Goal: Transaction & Acquisition: Purchase product/service

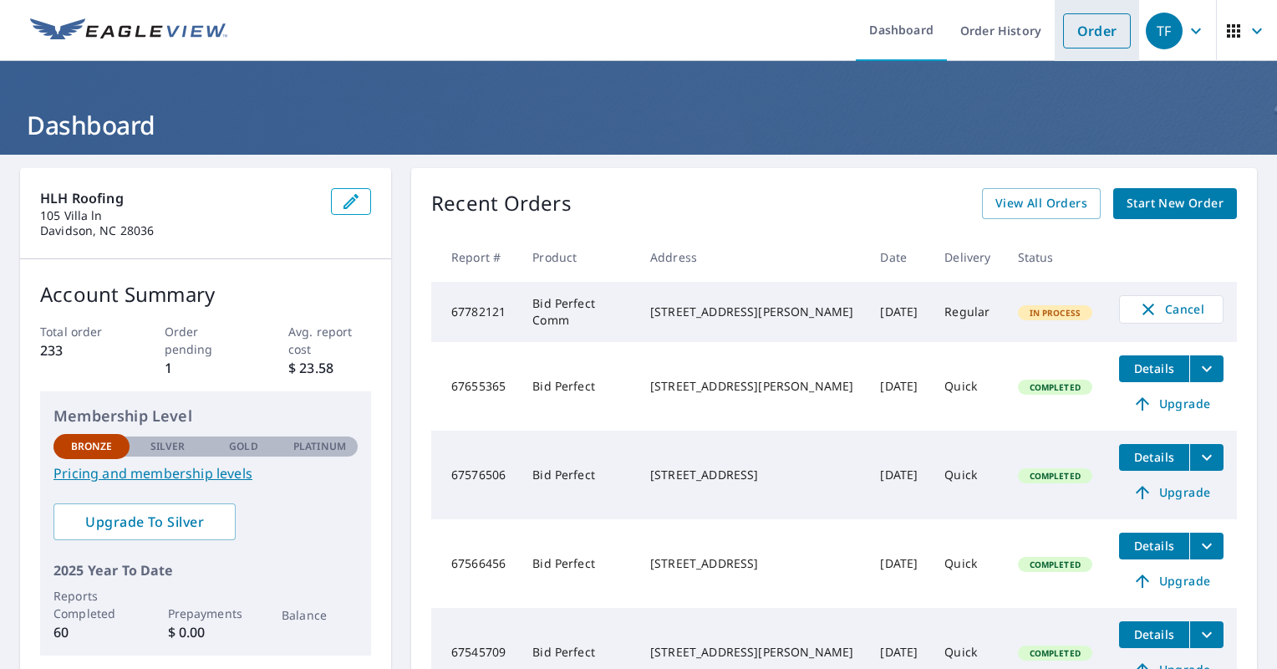
click at [1069, 41] on link "Order" at bounding box center [1097, 30] width 68 height 35
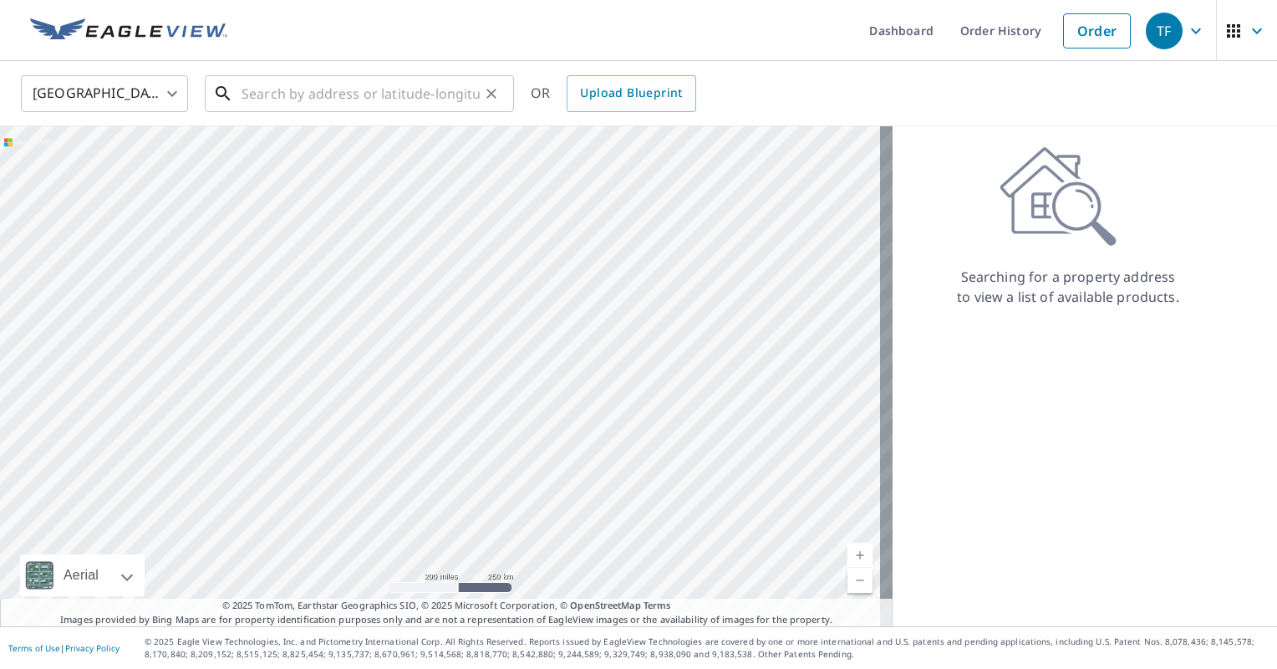
click at [265, 96] on input "text" at bounding box center [361, 93] width 238 height 47
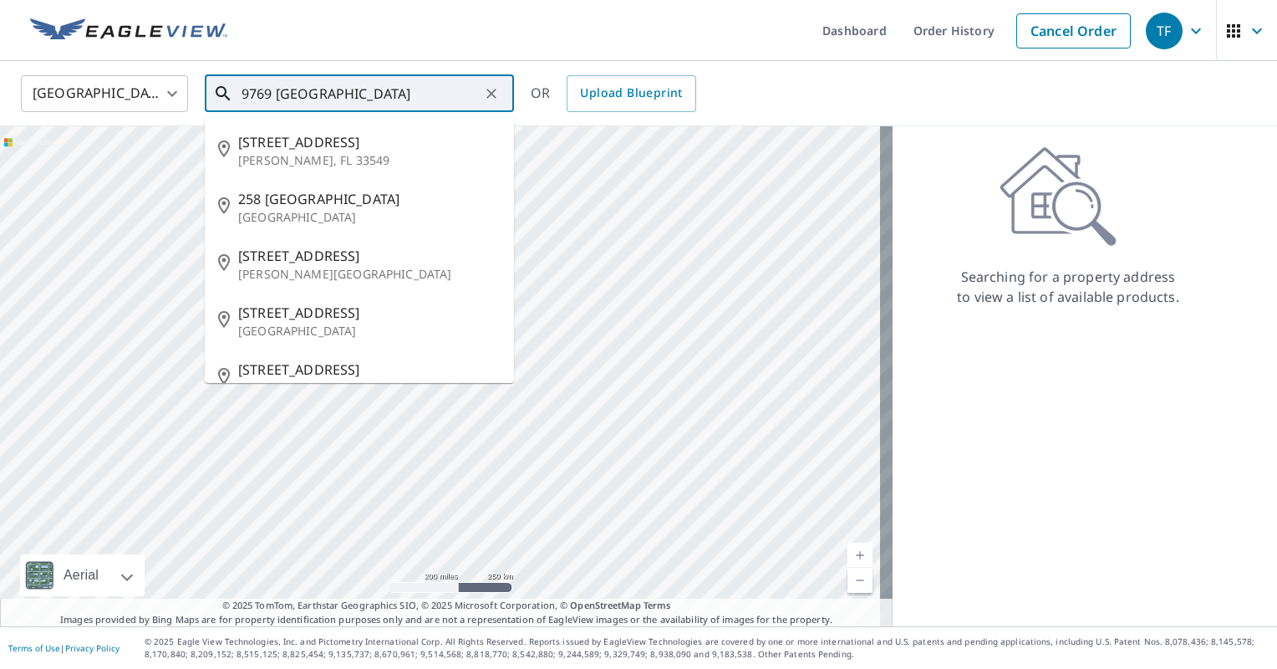
drag, startPoint x: 689, startPoint y: 304, endPoint x: 986, endPoint y: 542, distance: 380.7
click at [950, 510] on div "[GEOGRAPHIC_DATA] [GEOGRAPHIC_DATA] ​ 9769 Turning Point ​ [STREET_ADDRESS][PER…" at bounding box center [638, 343] width 1277 height 565
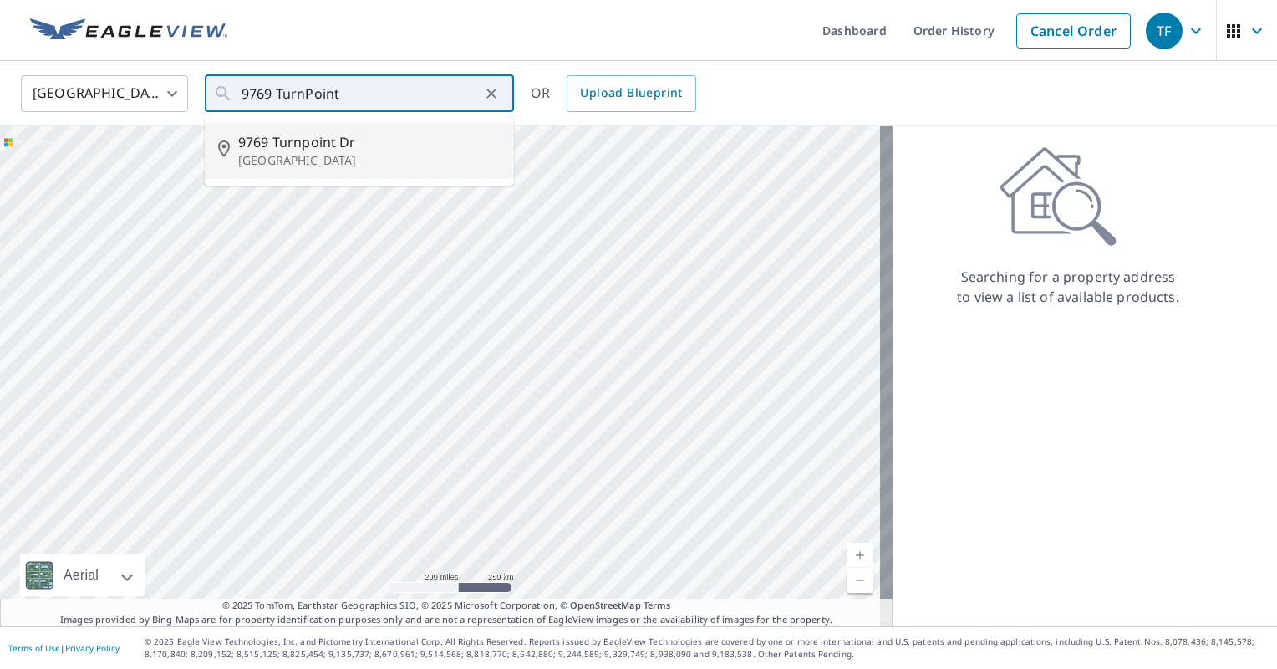
drag, startPoint x: 35, startPoint y: 78, endPoint x: 374, endPoint y: -17, distance: 351.5
click at [374, 0] on html "TF TF Dashboard Order History Cancel Order TF [GEOGRAPHIC_DATA] [GEOGRAPHIC_DAT…" at bounding box center [638, 334] width 1277 height 669
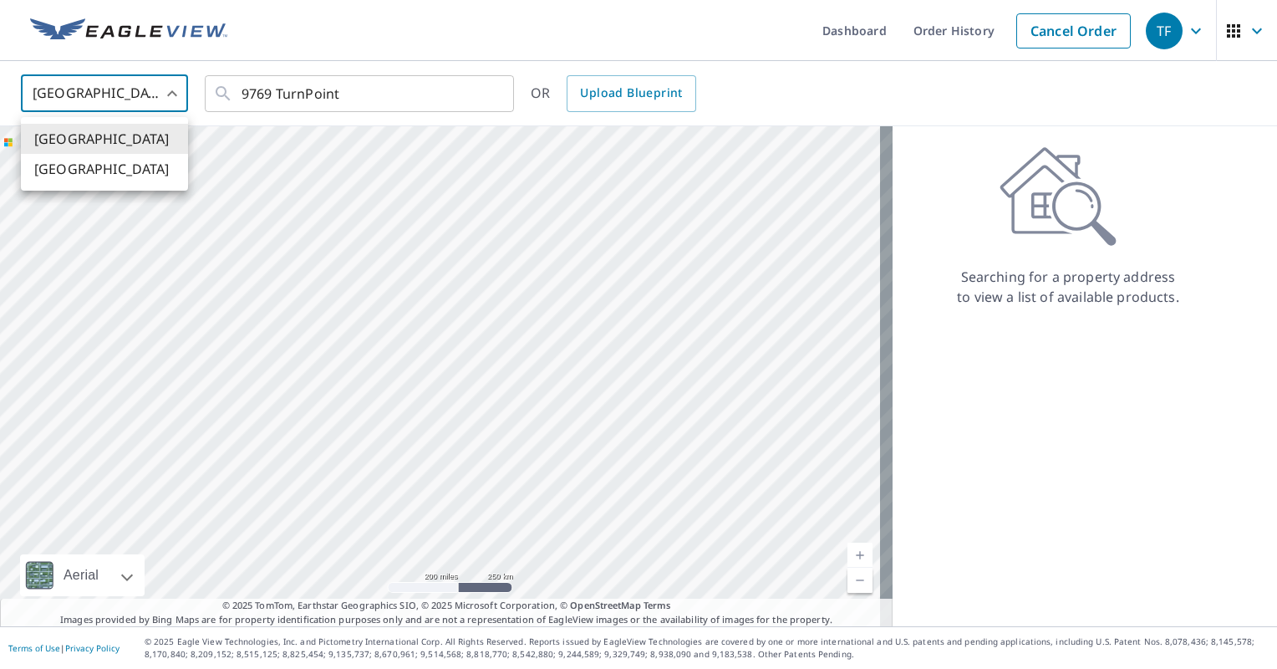
click at [341, 93] on div at bounding box center [638, 334] width 1277 height 669
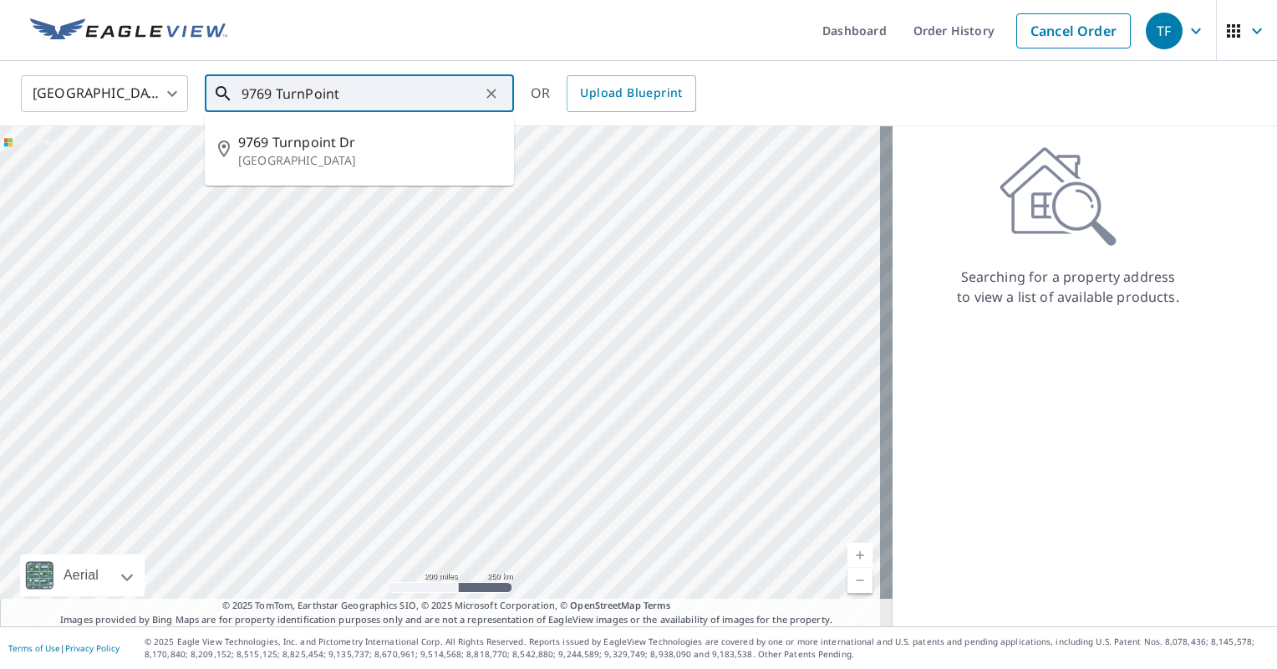
click at [340, 94] on input "9769 TurnPoint" at bounding box center [361, 93] width 238 height 47
click at [323, 154] on p "[GEOGRAPHIC_DATA], NC 28214" at bounding box center [369, 160] width 263 height 17
type input "[STREET_ADDRESS][PERSON_NAME]"
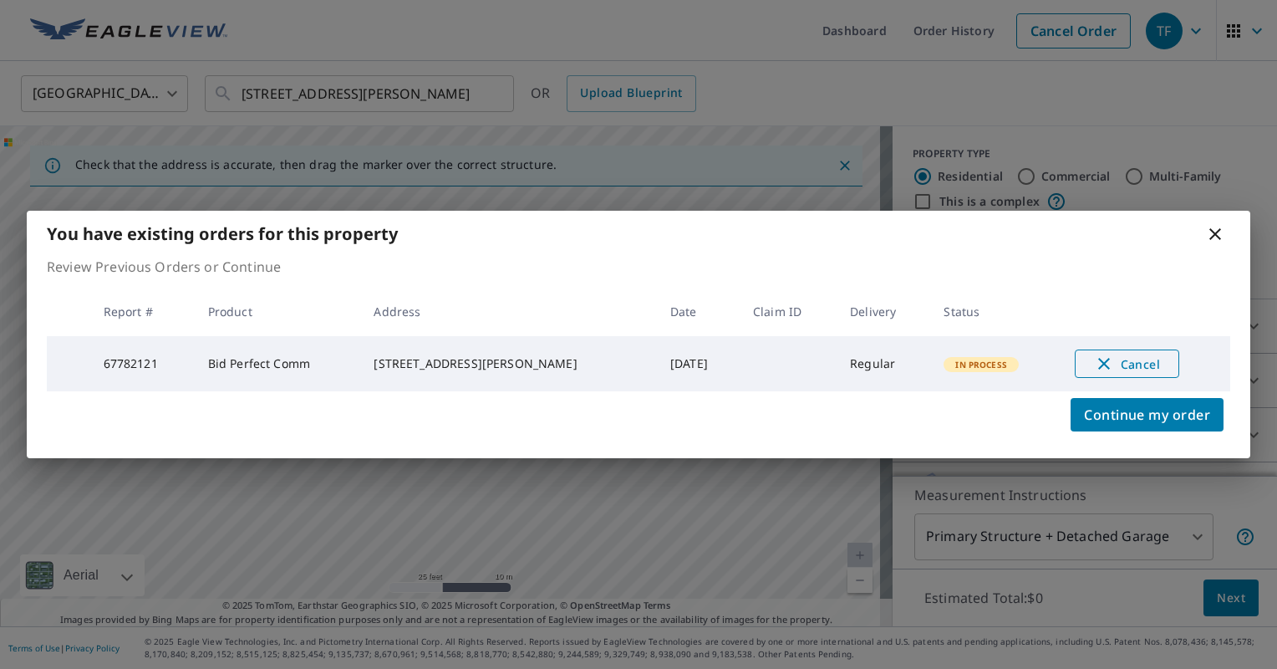
click at [1127, 365] on span "Cancel" at bounding box center [1127, 364] width 69 height 20
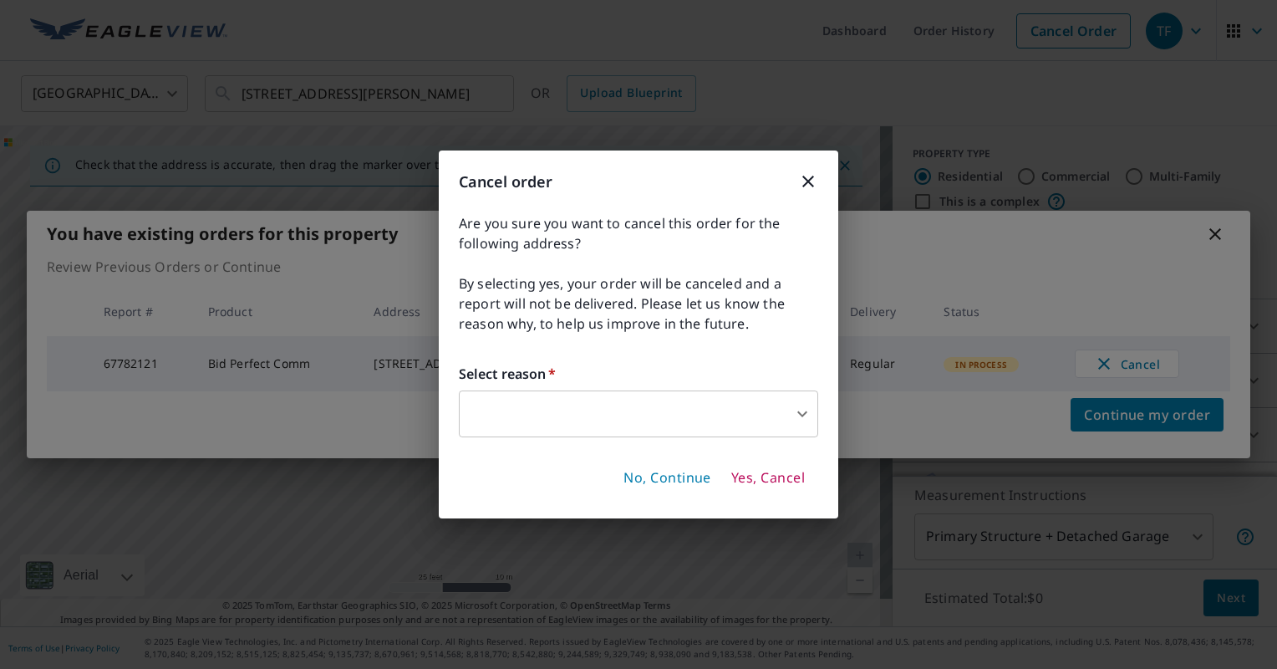
click at [805, 186] on icon "button" at bounding box center [808, 181] width 20 height 20
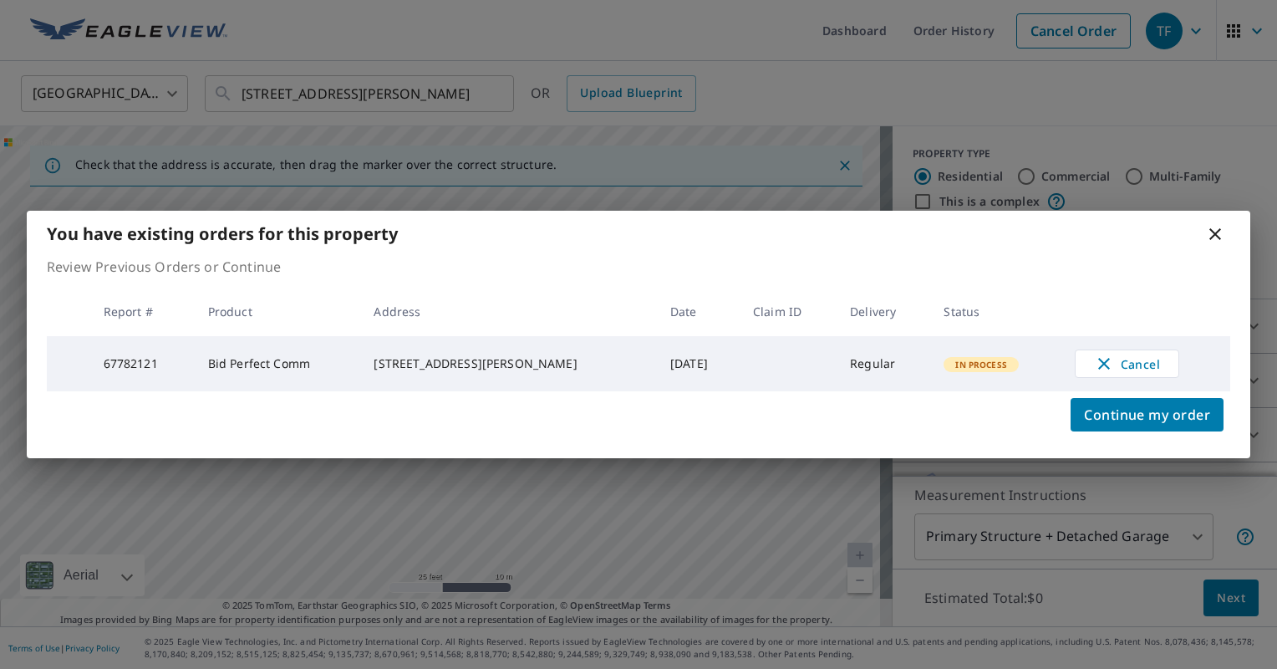
drag, startPoint x: 1167, startPoint y: 419, endPoint x: 1097, endPoint y: 470, distance: 86.8
click at [1165, 419] on span "Continue my order" at bounding box center [1147, 414] width 126 height 23
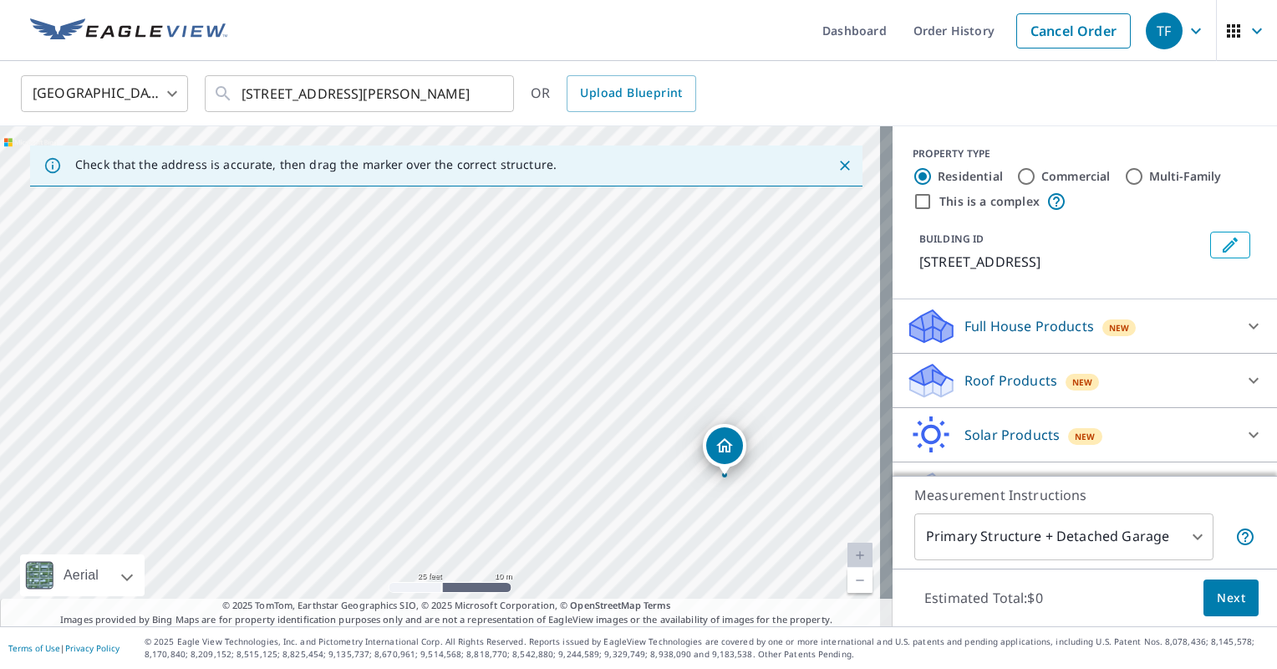
drag, startPoint x: 433, startPoint y: 343, endPoint x: 716, endPoint y: 439, distance: 298.5
click at [1124, 177] on input "Multi-Family" at bounding box center [1134, 176] width 20 height 20
radio input "true"
type input "2"
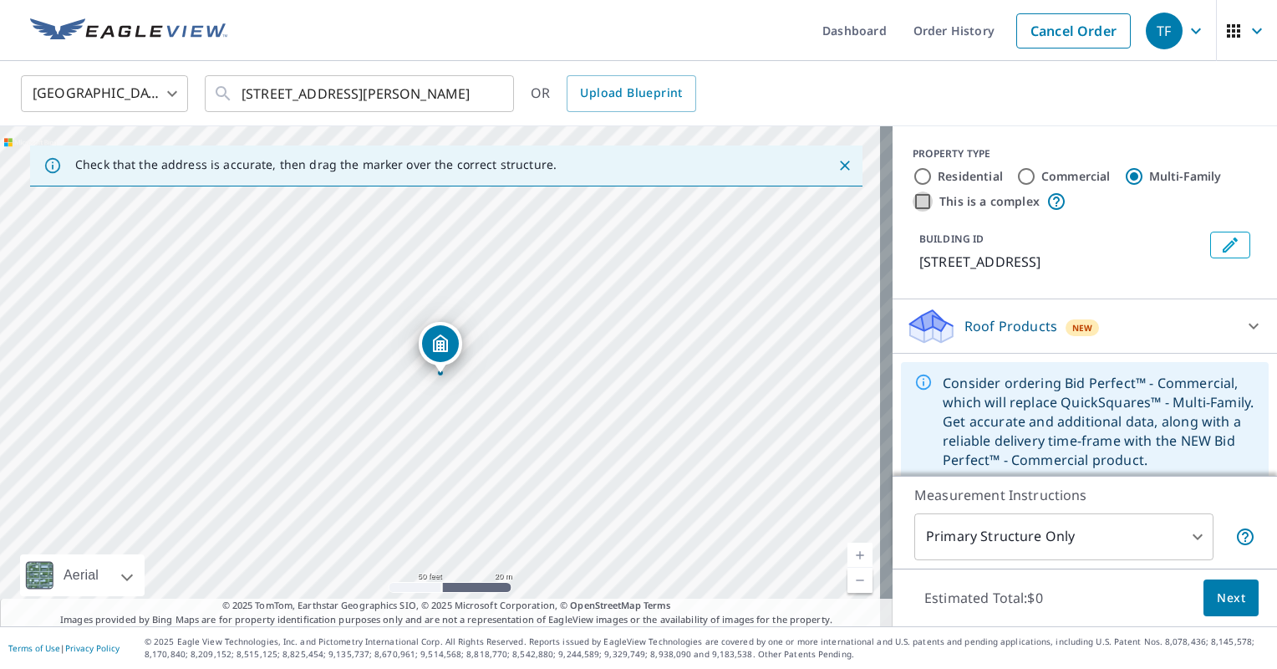
click at [913, 202] on input "This is a complex" at bounding box center [923, 201] width 20 height 20
checkbox input "true"
radio input "true"
type input "4"
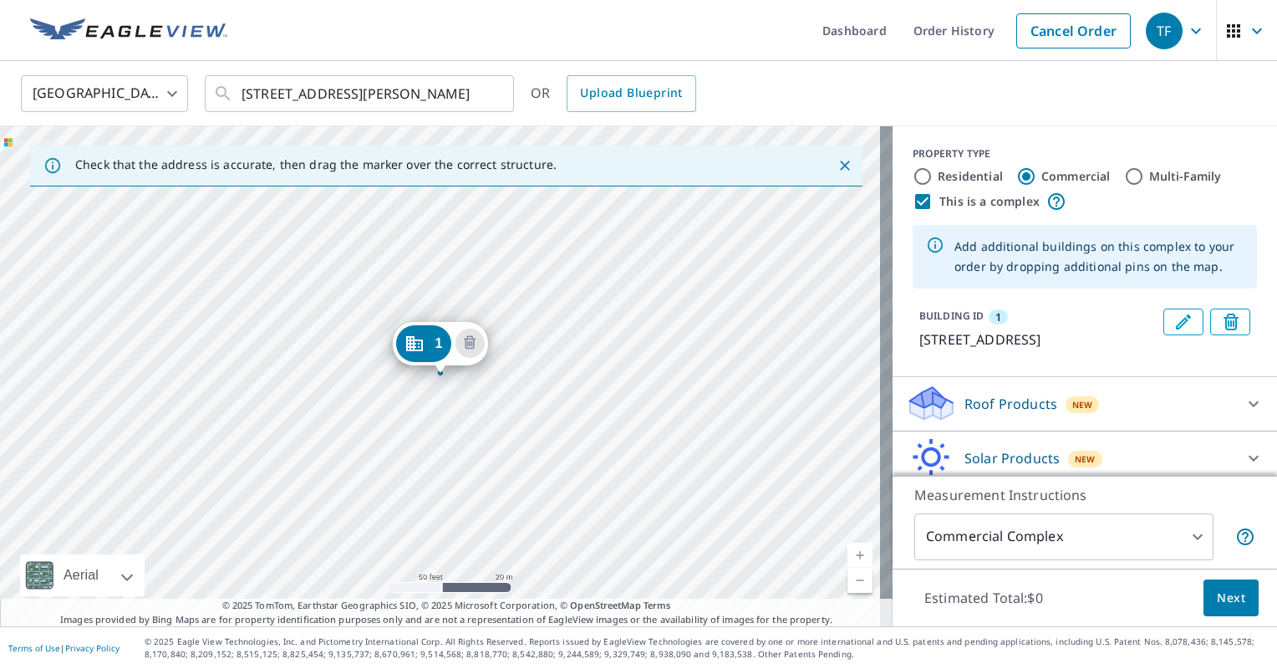
click at [532, 368] on div "1 [STREET_ADDRESS]" at bounding box center [446, 376] width 893 height 500
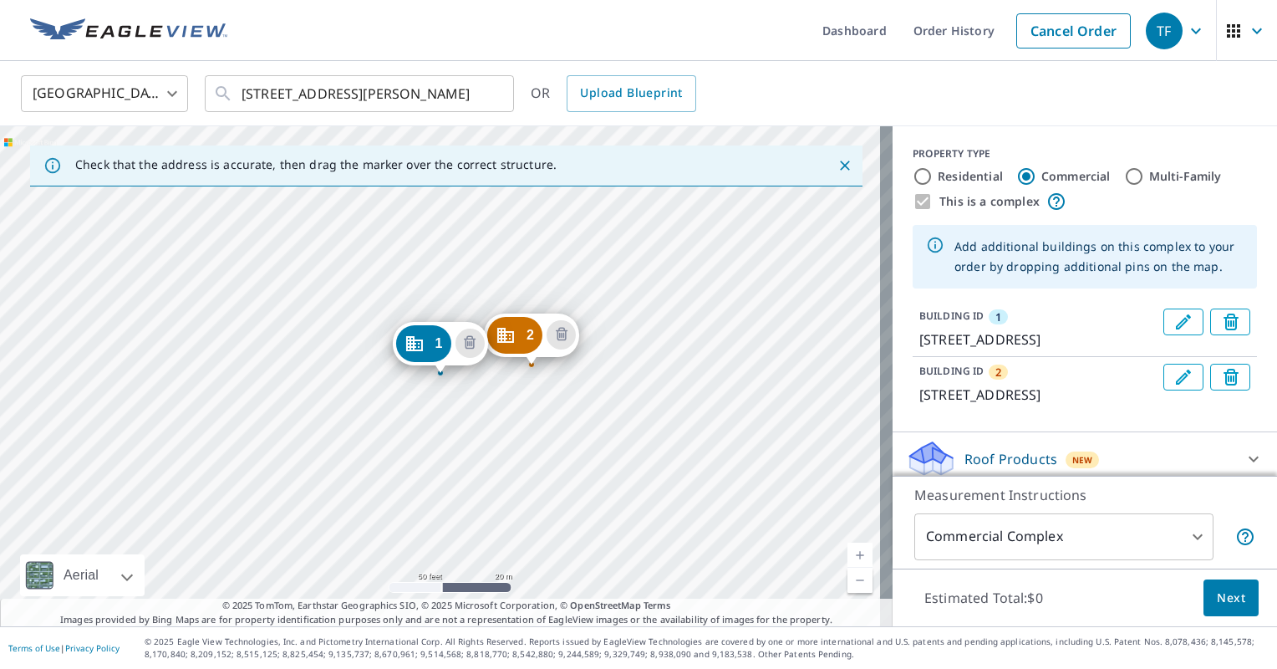
click at [662, 358] on div "2 [STREET_ADDRESS][PERSON_NAME] 1 [STREET_ADDRESS]" at bounding box center [446, 376] width 893 height 500
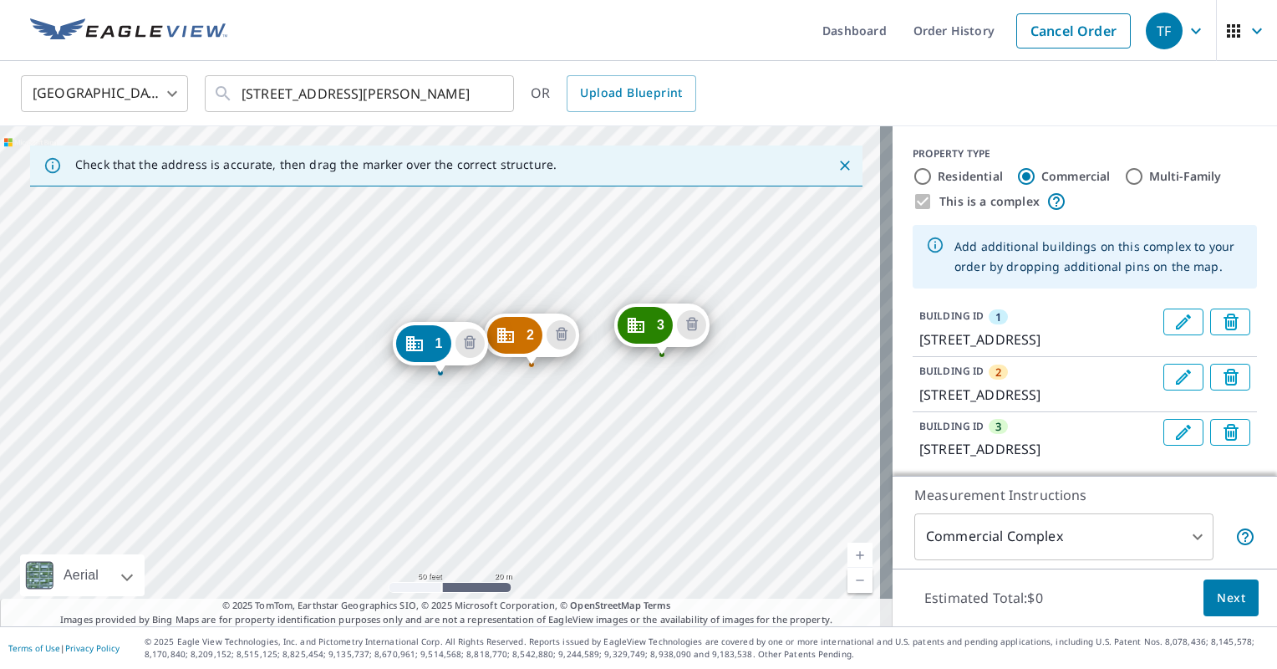
click at [749, 348] on div "2 9733 Turning [GEOGRAPHIC_DATA][PERSON_NAME] 3 [STREET_ADDRESS][PERSON_NAME] 1…" at bounding box center [446, 376] width 893 height 500
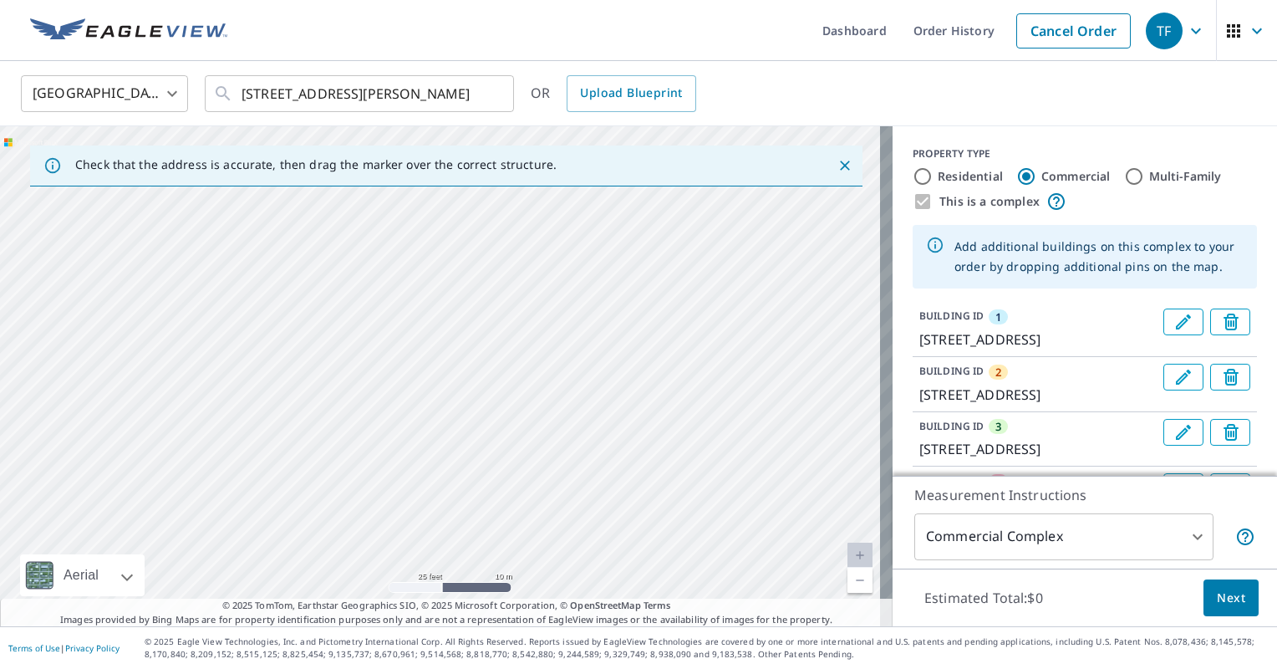
drag, startPoint x: 403, startPoint y: 368, endPoint x: 691, endPoint y: 248, distance: 312.2
click at [753, 161] on div "Check that the address is accurate, then drag the marker over the correct struc…" at bounding box center [446, 376] width 893 height 500
drag, startPoint x: 572, startPoint y: 239, endPoint x: 546, endPoint y: 261, distance: 33.8
click at [571, 239] on div "2 9733 Turning [GEOGRAPHIC_DATA][PERSON_NAME] 3 9713 [GEOGRAPHIC_DATA][PERSON_N…" at bounding box center [446, 376] width 893 height 500
drag, startPoint x: 308, startPoint y: 405, endPoint x: 353, endPoint y: 415, distance: 45.4
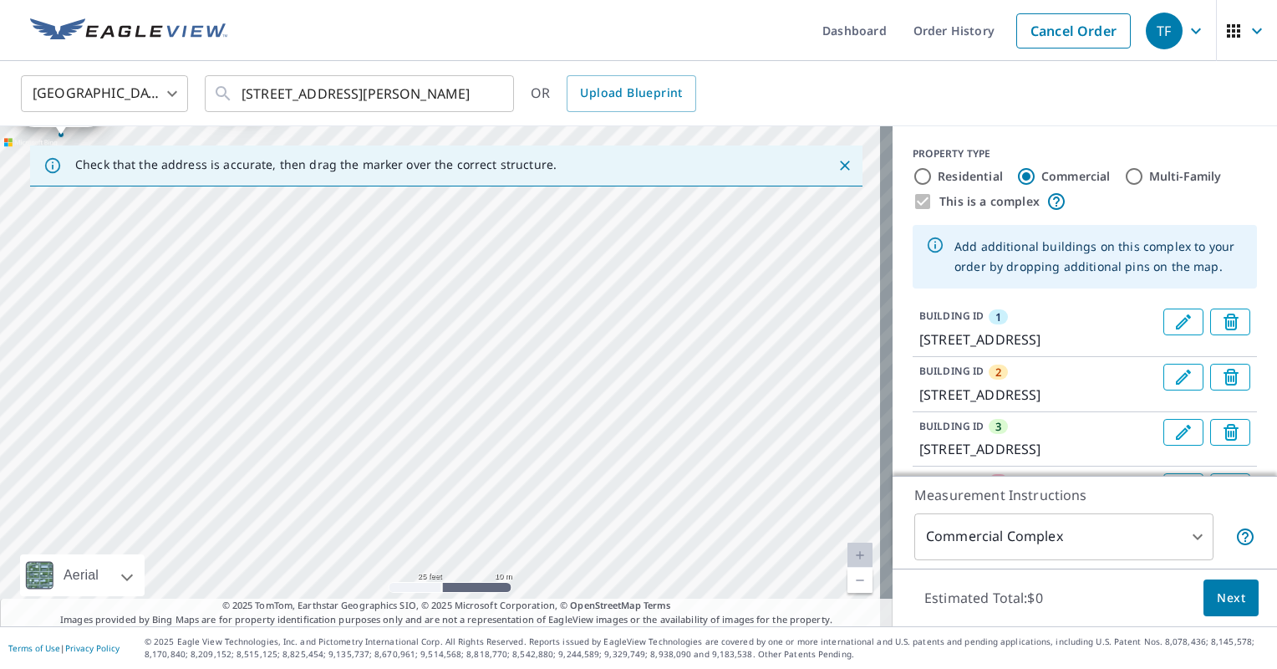
click at [308, 405] on div "2 9733 Turning [GEOGRAPHIC_DATA][PERSON_NAME] 3 9713 [GEOGRAPHIC_DATA][PERSON_N…" at bounding box center [446, 376] width 893 height 500
drag, startPoint x: 538, startPoint y: 410, endPoint x: 505, endPoint y: 415, distance: 32.9
click at [536, 410] on div "2 9733 Turning [GEOGRAPHIC_DATA][PERSON_NAME] 3 9713 [GEOGRAPHIC_DATA][PERSON_N…" at bounding box center [446, 376] width 893 height 500
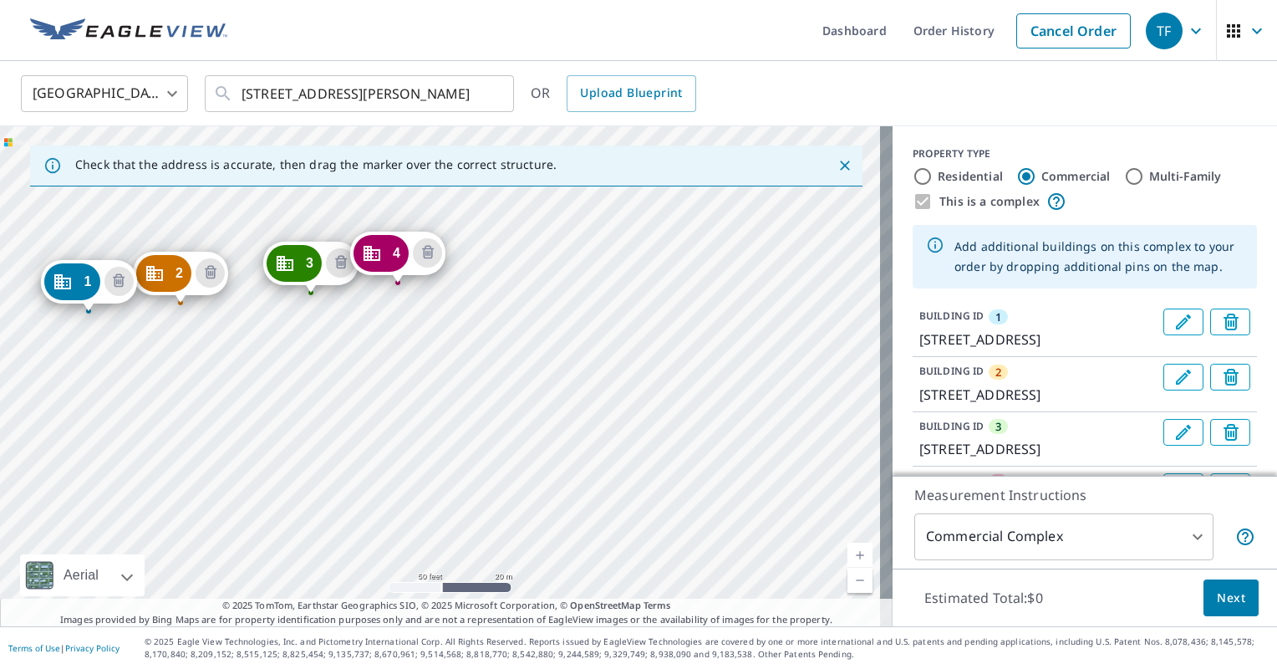
click at [197, 444] on div "2 9733 Turning [GEOGRAPHIC_DATA][PERSON_NAME] 3 9713 [GEOGRAPHIC_DATA][PERSON_N…" at bounding box center [446, 376] width 893 height 500
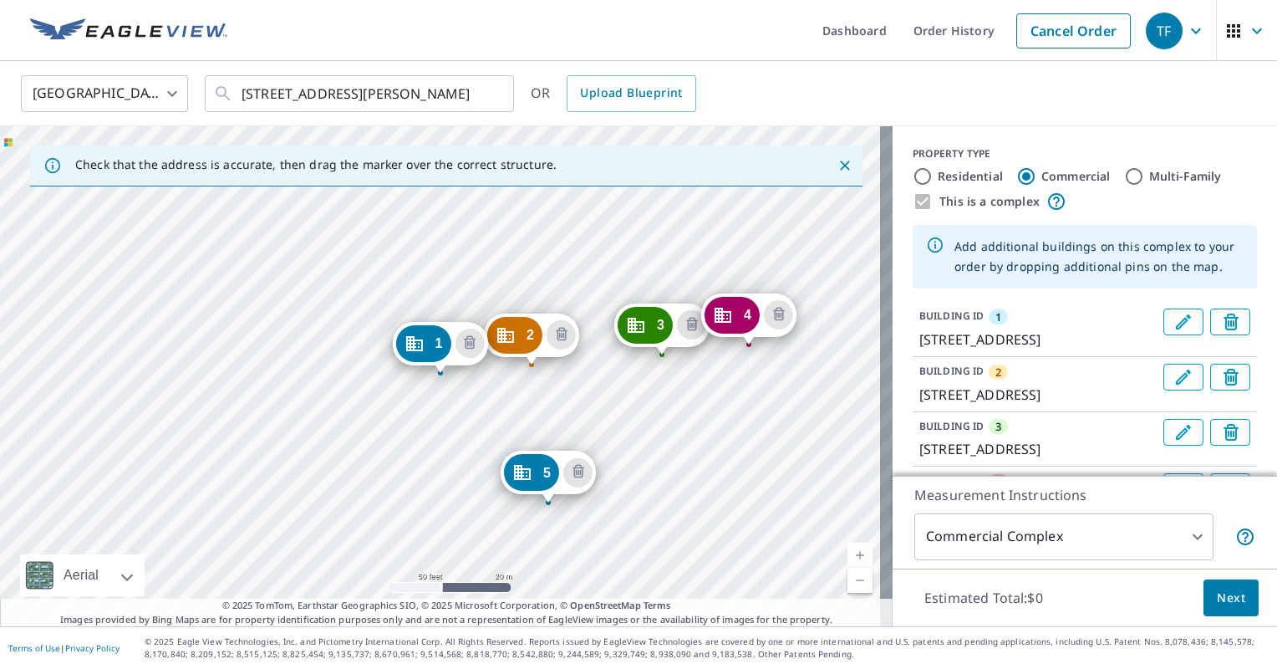
click at [683, 495] on div "2 9733 Turning [GEOGRAPHIC_DATA][PERSON_NAME] 3 9713 [GEOGRAPHIC_DATA][PERSON_N…" at bounding box center [446, 376] width 893 height 500
click at [798, 494] on div "2 9733 [GEOGRAPHIC_DATA][PERSON_NAME] 3 9713 [GEOGRAPHIC_DATA][PERSON_NAME] 4 […" at bounding box center [446, 376] width 893 height 500
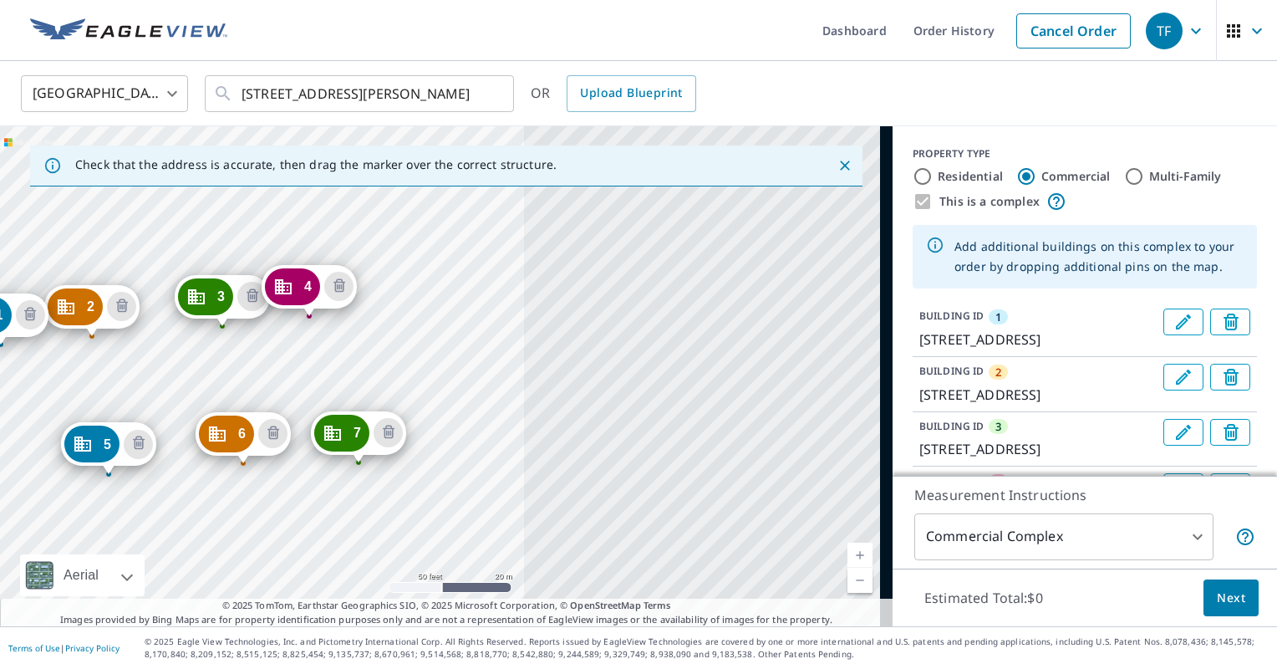
drag, startPoint x: 605, startPoint y: 421, endPoint x: 378, endPoint y: 364, distance: 234.4
click at [374, 364] on div "2 9733 [GEOGRAPHIC_DATA][PERSON_NAME] 3 9713 [GEOGRAPHIC_DATA][PERSON_NAME] 4 […" at bounding box center [446, 376] width 893 height 500
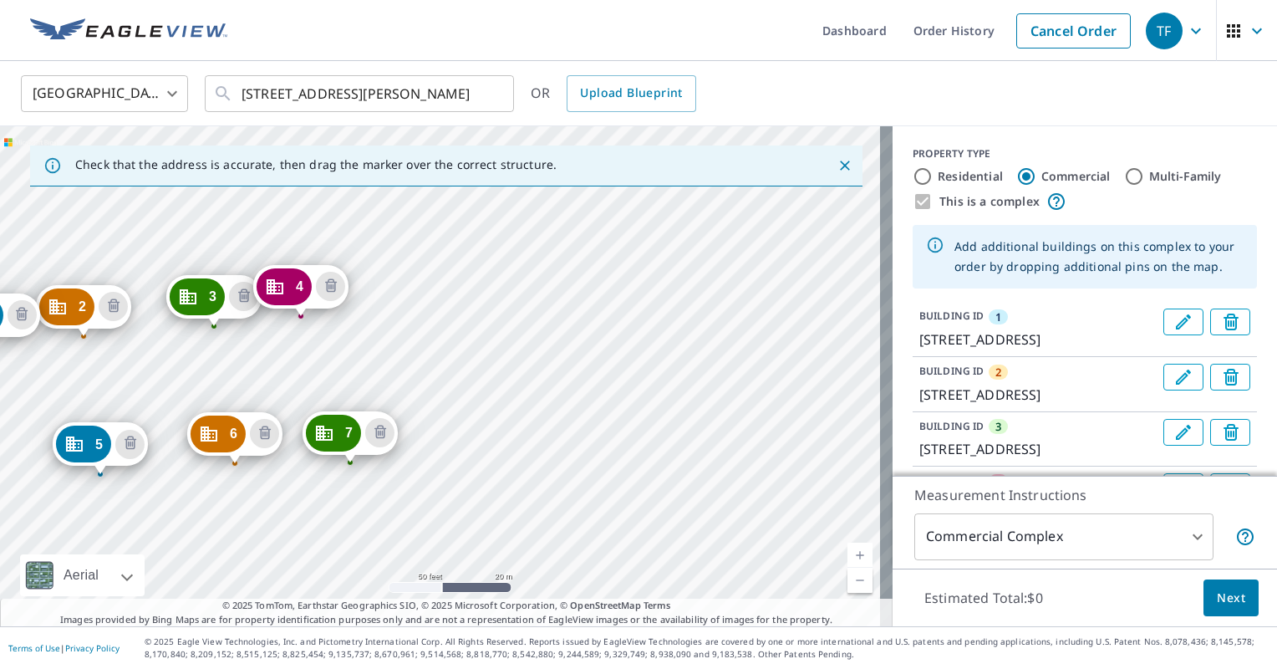
click at [488, 448] on div "2 9733 [GEOGRAPHIC_DATA][PERSON_NAME] 3 9713 [GEOGRAPHIC_DATA][PERSON_NAME] 4 […" at bounding box center [446, 376] width 893 height 500
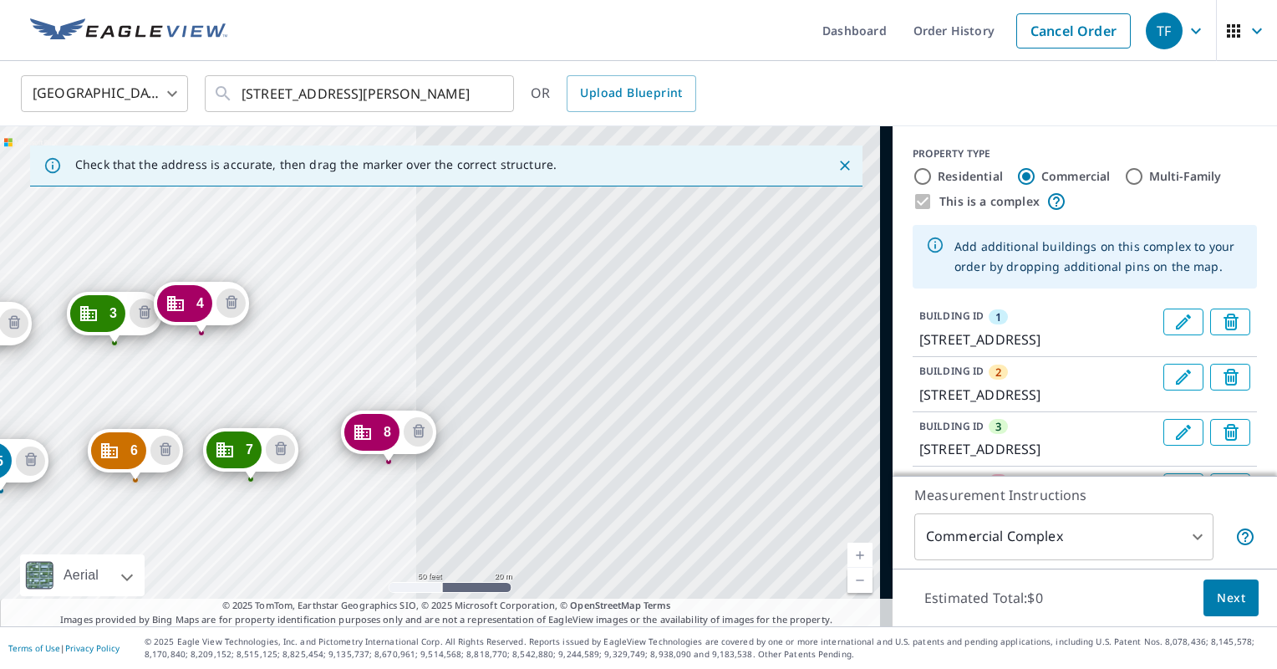
drag, startPoint x: 254, startPoint y: 409, endPoint x: 212, endPoint y: 394, distance: 44.4
click at [212, 394] on div "2 9733 [GEOGRAPHIC_DATA][PERSON_NAME] 3 9713 [GEOGRAPHIC_DATA][PERSON_NAME] 4 […" at bounding box center [446, 376] width 893 height 500
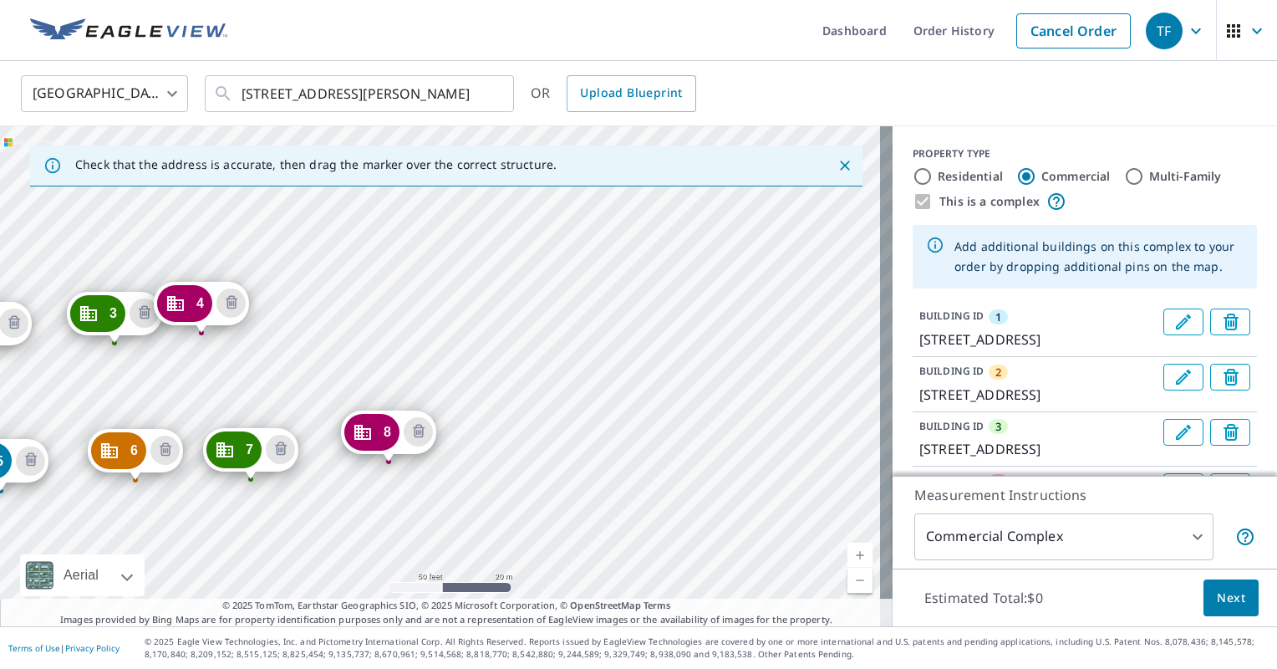
click at [493, 449] on div "2 9733 [GEOGRAPHIC_DATA][PERSON_NAME] 3 9713 [GEOGRAPHIC_DATA][PERSON_NAME] 4 […" at bounding box center [446, 376] width 893 height 500
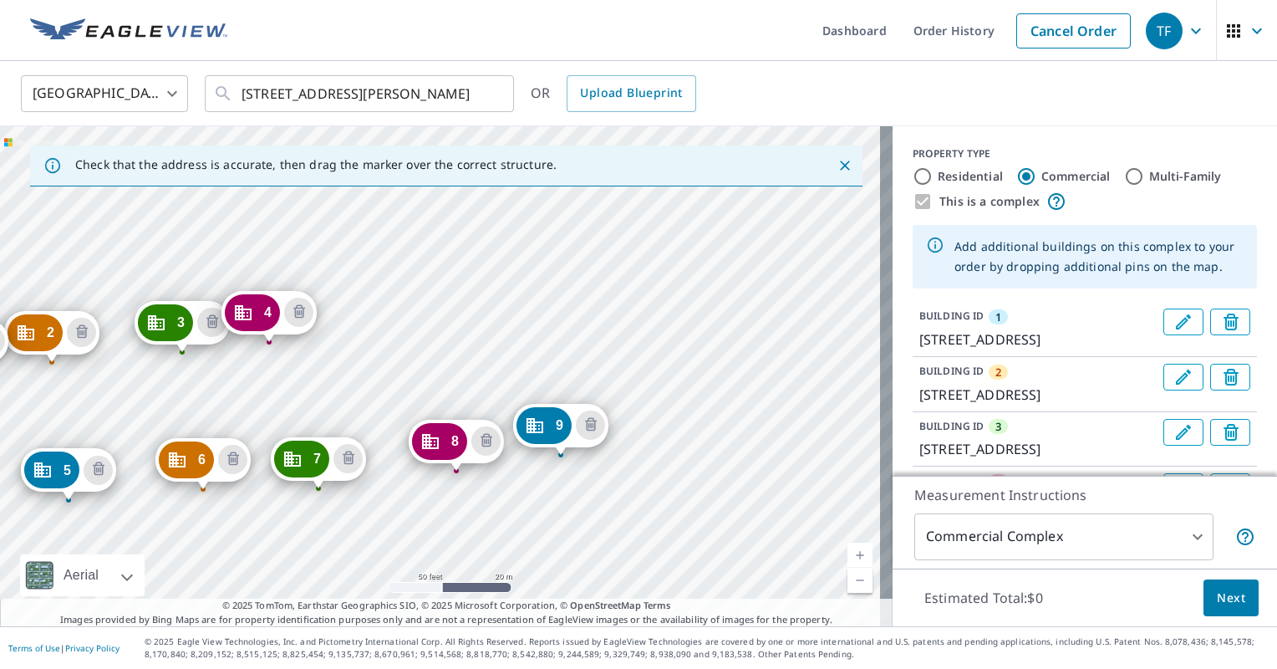
drag, startPoint x: 376, startPoint y: 428, endPoint x: 254, endPoint y: 418, distance: 122.5
click at [245, 406] on div "2 9733 [GEOGRAPHIC_DATA][PERSON_NAME] 3 9713 [GEOGRAPHIC_DATA][PERSON_NAME] 4 […" at bounding box center [446, 376] width 893 height 500
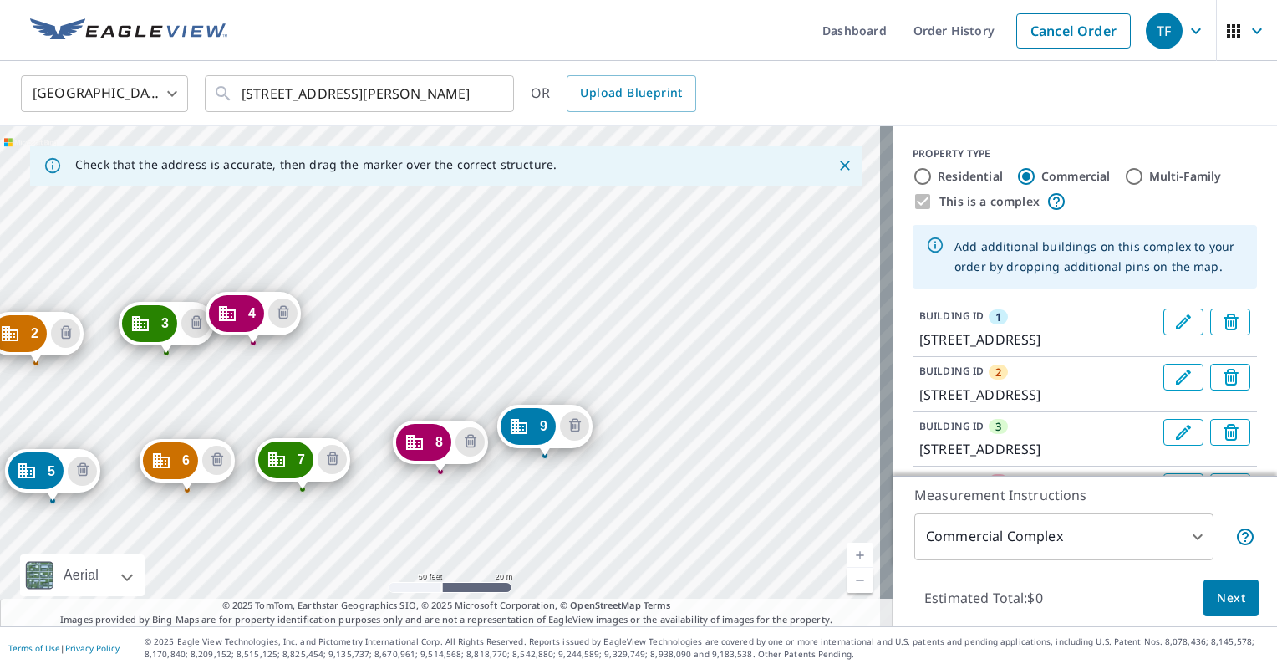
drag, startPoint x: 673, startPoint y: 441, endPoint x: 670, endPoint y: 455, distance: 13.6
click at [673, 443] on div "2 9733 [GEOGRAPHIC_DATA][PERSON_NAME] 3 9713 [GEOGRAPHIC_DATA][PERSON_NAME] 4 […" at bounding box center [446, 376] width 893 height 500
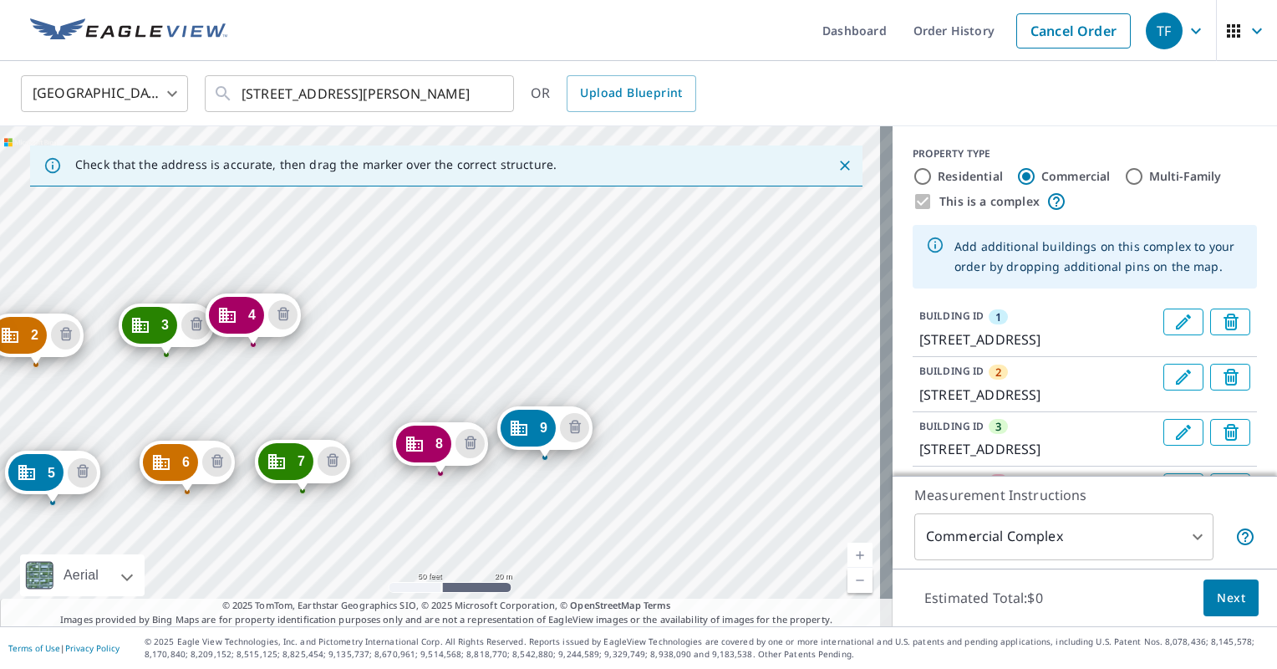
click at [652, 436] on div "2 9733 [GEOGRAPHIC_DATA][PERSON_NAME] 3 9713 [GEOGRAPHIC_DATA][PERSON_NAME] 4 […" at bounding box center [446, 376] width 893 height 500
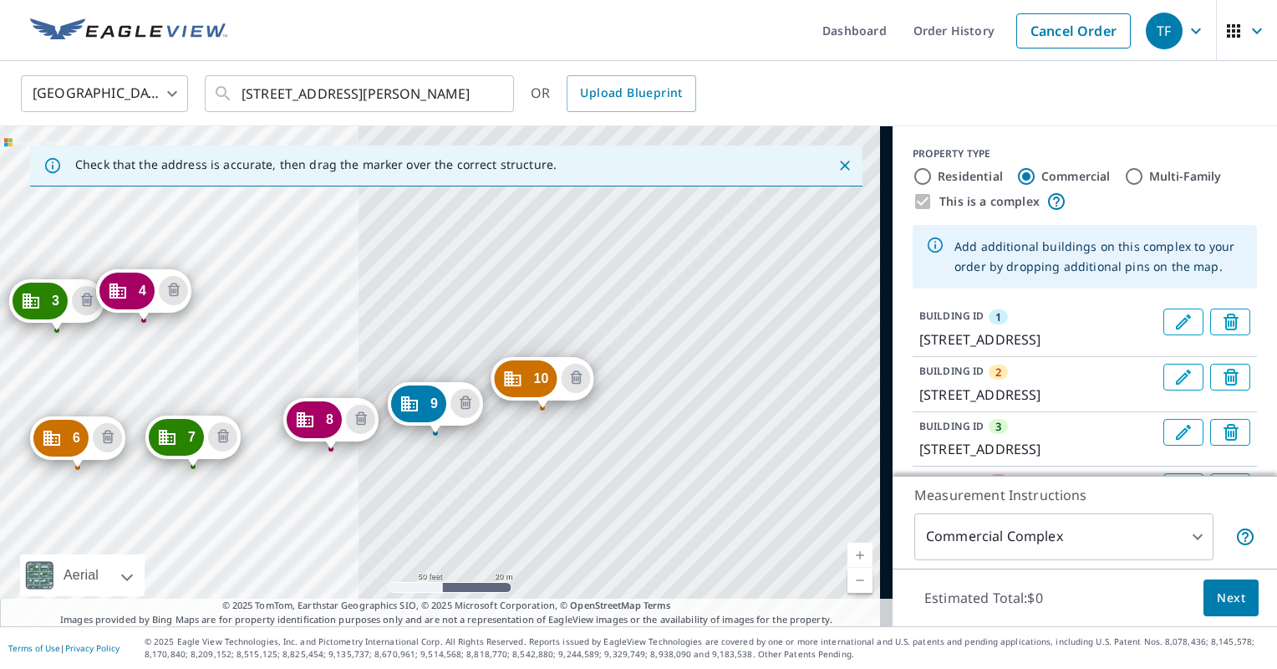
drag, startPoint x: 303, startPoint y: 413, endPoint x: 104, endPoint y: 389, distance: 200.4
click at [105, 385] on div "2 9733 [GEOGRAPHIC_DATA][PERSON_NAME] 3 9713 [GEOGRAPHIC_DATA][PERSON_NAME] 4 […" at bounding box center [446, 376] width 893 height 500
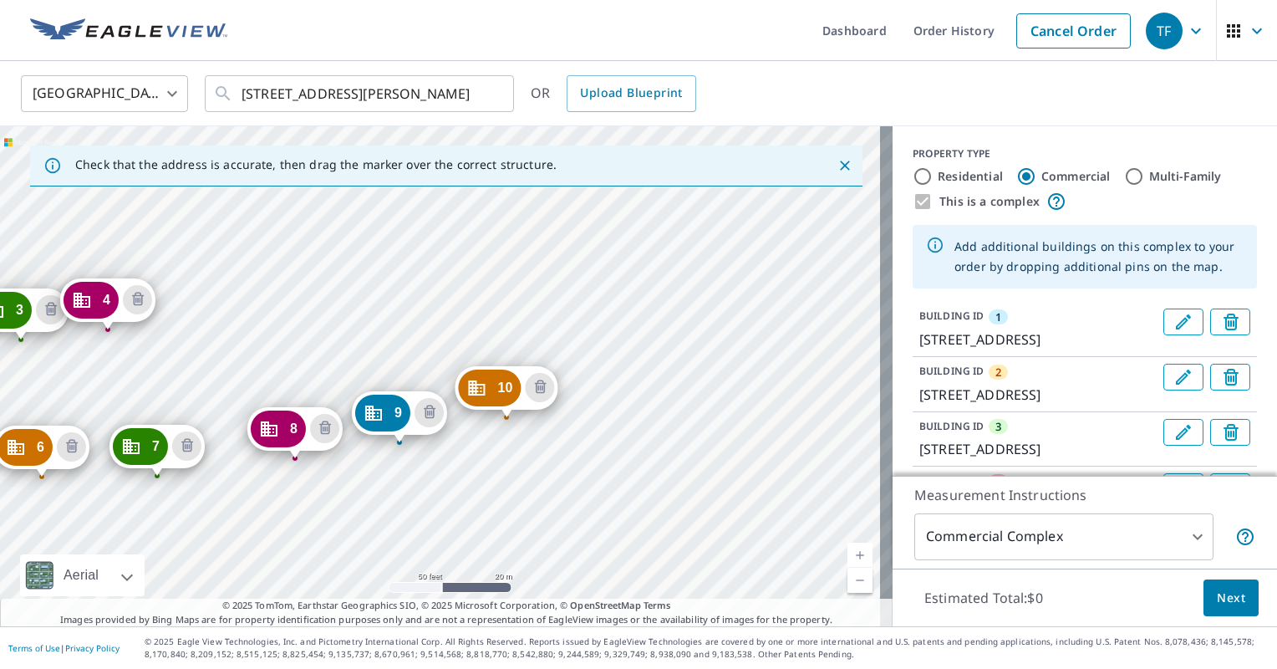
click at [635, 268] on div "2 9733 [GEOGRAPHIC_DATA][PERSON_NAME] 3 9713 [GEOGRAPHIC_DATA][PERSON_NAME] 4 […" at bounding box center [446, 376] width 893 height 500
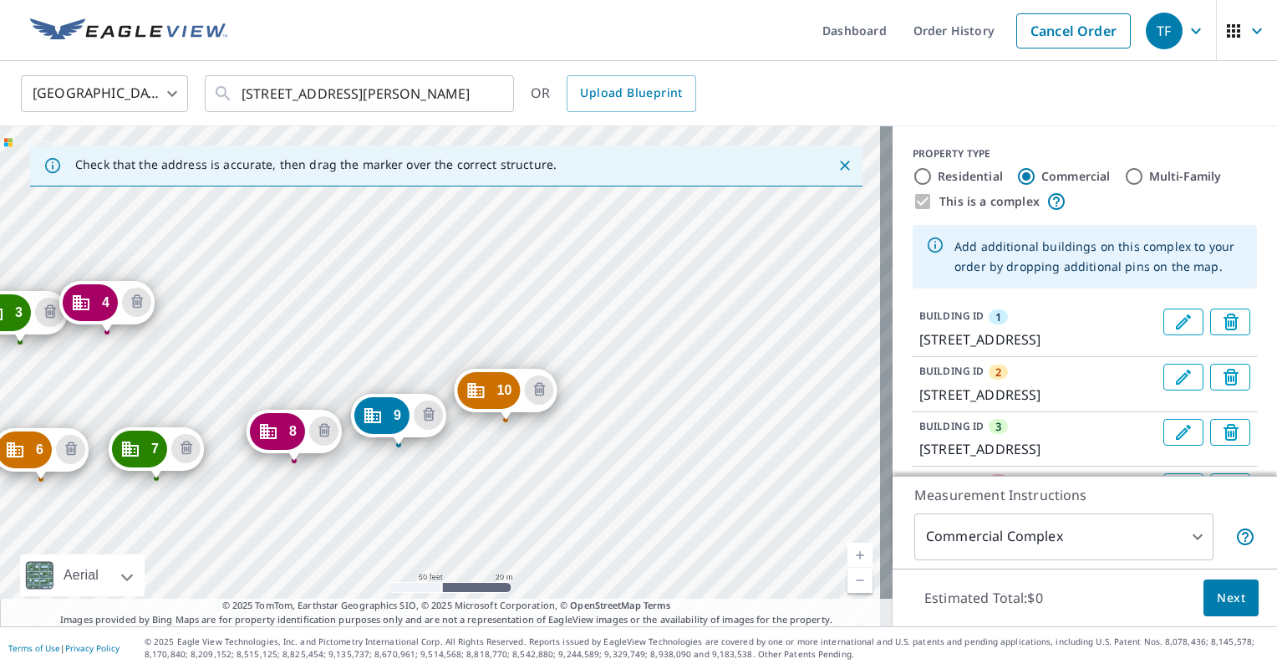
click at [648, 271] on div "2 9733 [GEOGRAPHIC_DATA][PERSON_NAME] 3 9713 [GEOGRAPHIC_DATA][PERSON_NAME] 4 […" at bounding box center [446, 376] width 893 height 500
click at [649, 261] on div "2 9733 [GEOGRAPHIC_DATA][PERSON_NAME] 3 9713 [GEOGRAPHIC_DATA][PERSON_NAME] 4 […" at bounding box center [446, 376] width 893 height 500
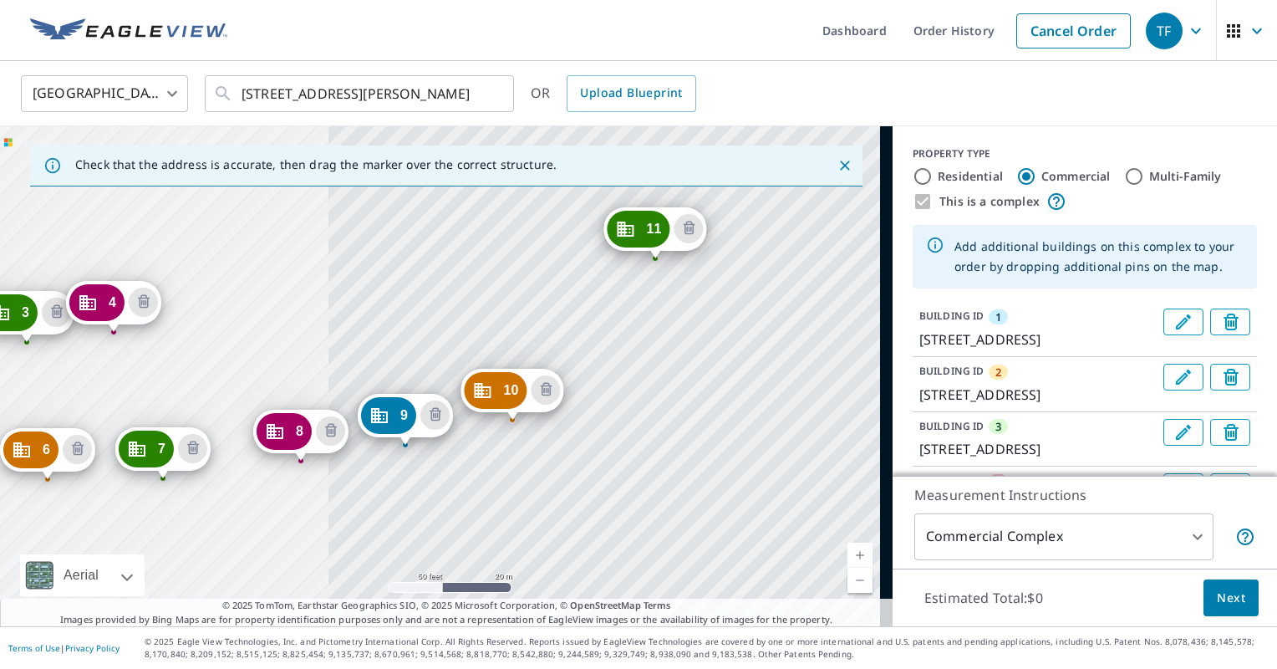
drag, startPoint x: 766, startPoint y: 370, endPoint x: 129, endPoint y: 359, distance: 637.1
click at [130, 359] on div "2 9733 [GEOGRAPHIC_DATA][PERSON_NAME] 3 9713 [GEOGRAPHIC_DATA][PERSON_NAME] 4 […" at bounding box center [446, 376] width 893 height 500
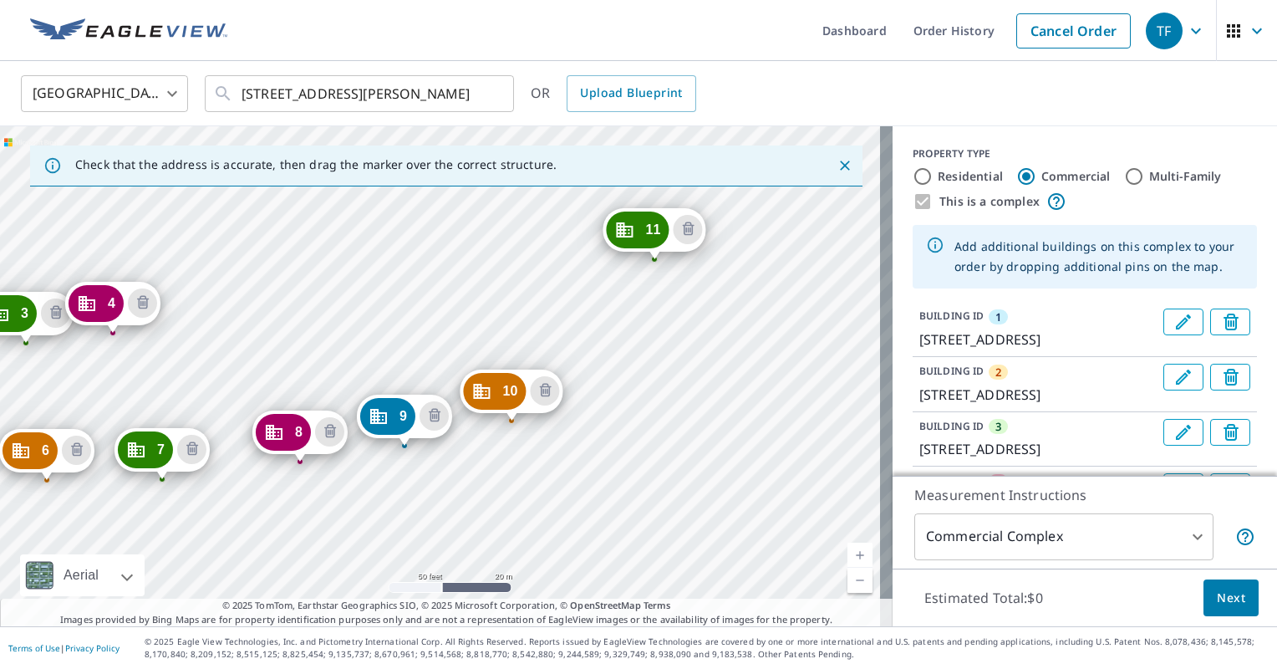
click at [545, 294] on div "2 9733 [GEOGRAPHIC_DATA][PERSON_NAME] 3 9713 [GEOGRAPHIC_DATA][PERSON_NAME] 4 […" at bounding box center [446, 376] width 893 height 500
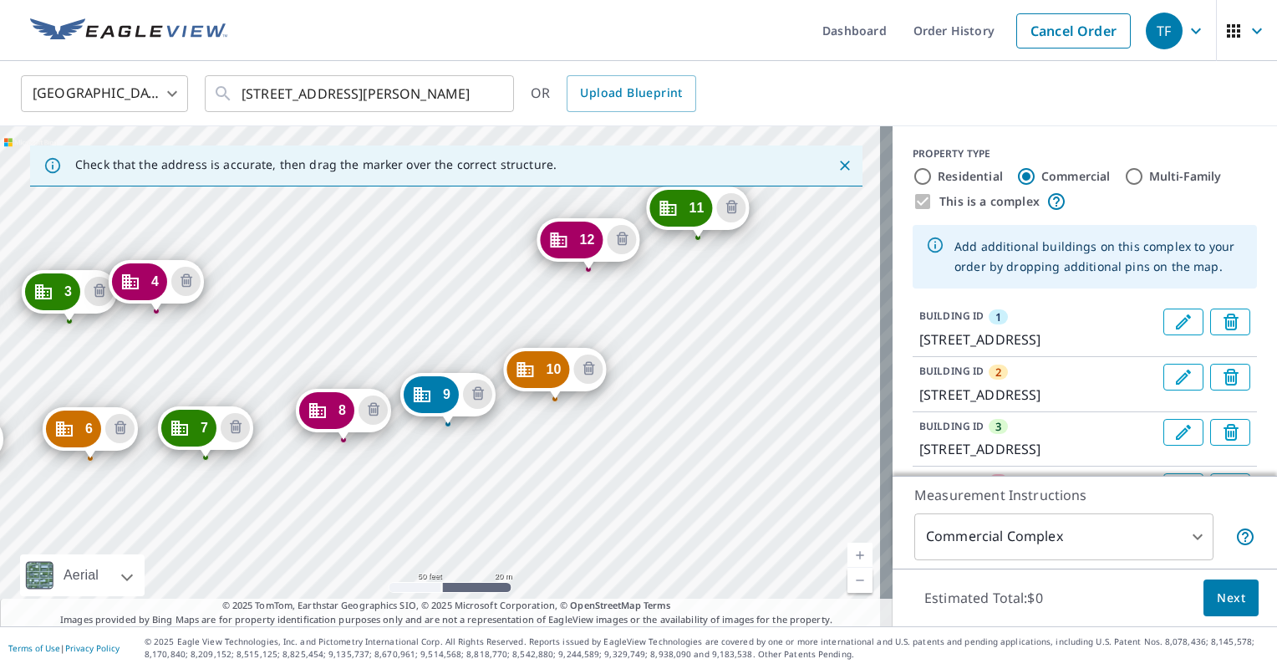
drag, startPoint x: 603, startPoint y: 351, endPoint x: 0, endPoint y: 313, distance: 604.0
click at [0, 310] on html "TF TF Dashboard Order History Cancel Order TF [GEOGRAPHIC_DATA] [GEOGRAPHIC_DAT…" at bounding box center [638, 334] width 1277 height 669
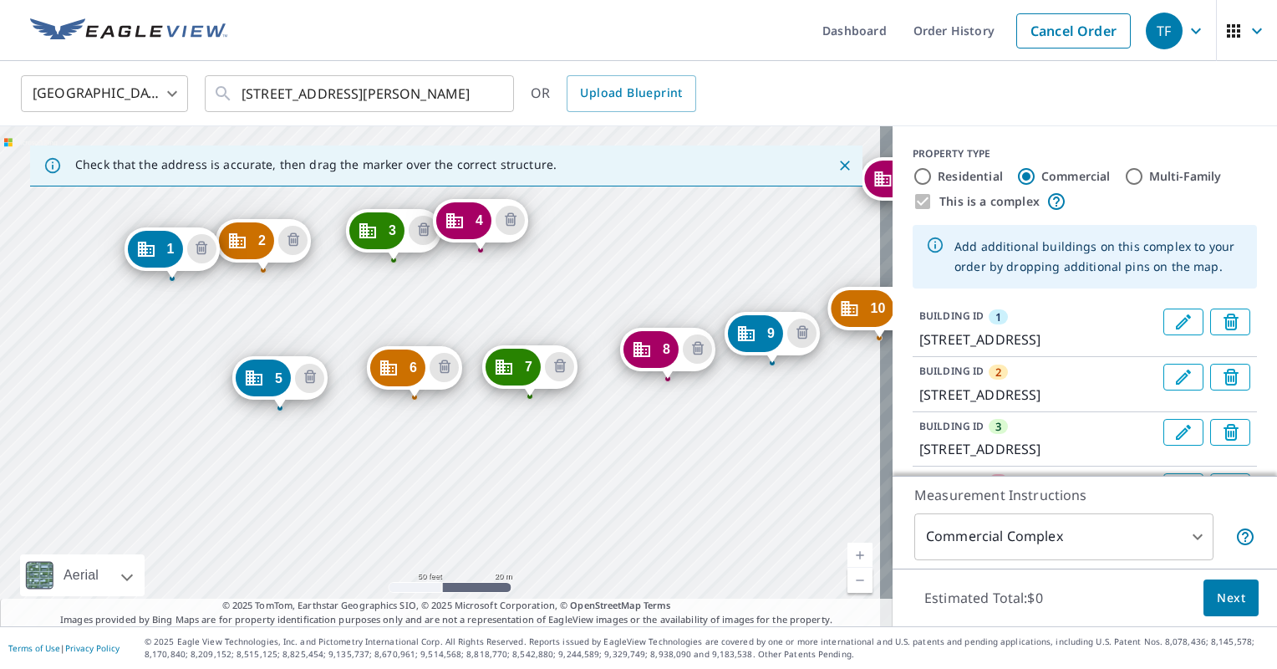
click at [134, 271] on div "2 9733 [GEOGRAPHIC_DATA][PERSON_NAME] 3 9713 [GEOGRAPHIC_DATA][PERSON_NAME] 4 […" at bounding box center [446, 376] width 893 height 500
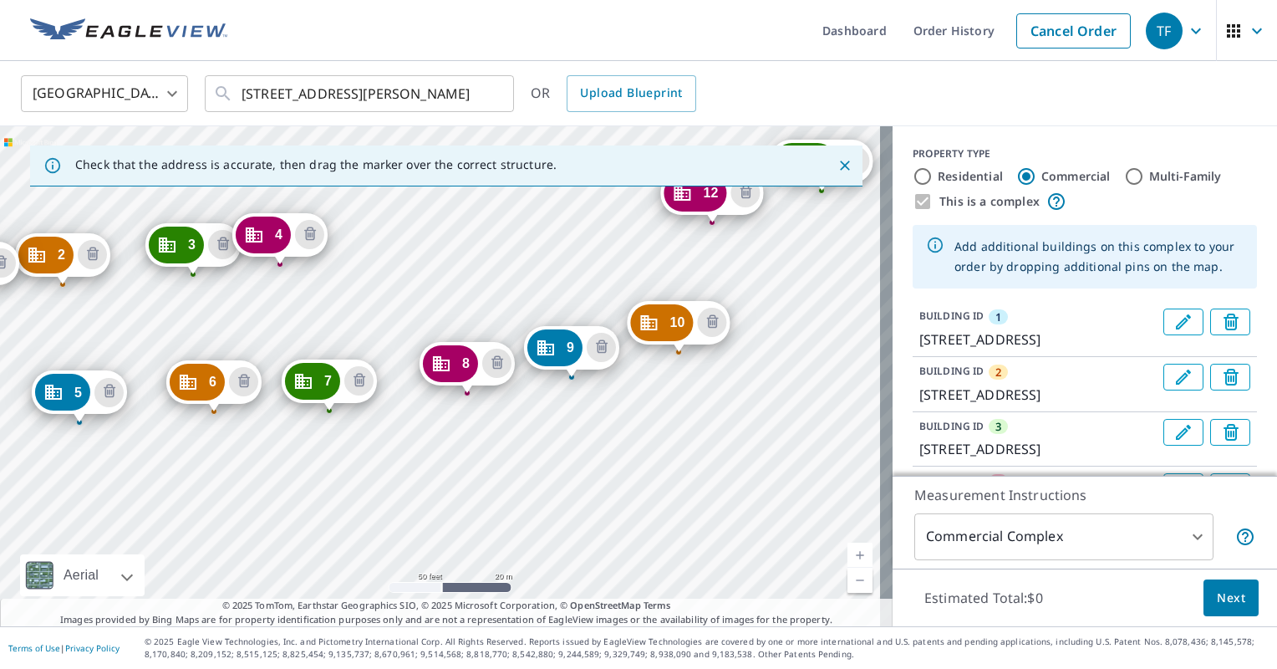
click at [595, 237] on div "2 9733 [GEOGRAPHIC_DATA][PERSON_NAME] 3 9713 [GEOGRAPHIC_DATA][PERSON_NAME] 4 […" at bounding box center [446, 376] width 893 height 500
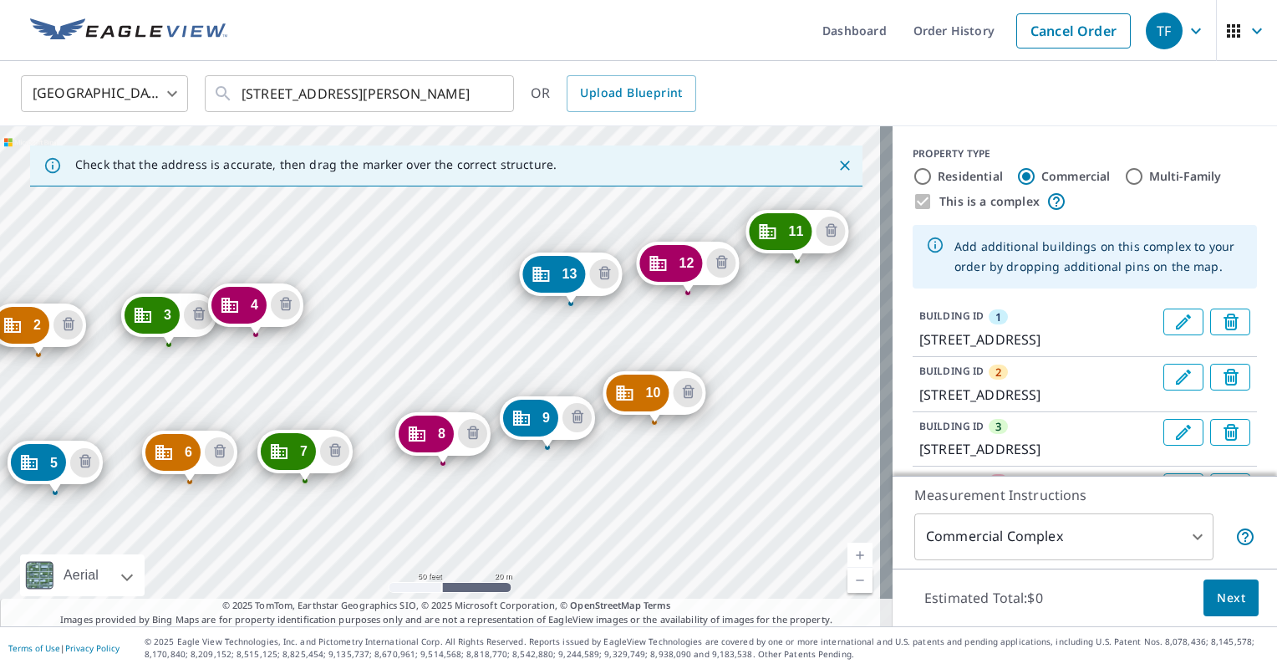
drag, startPoint x: 227, startPoint y: 278, endPoint x: 167, endPoint y: 283, distance: 60.4
click at [143, 278] on div "2 9733 [GEOGRAPHIC_DATA][PERSON_NAME] 3 9713 [GEOGRAPHIC_DATA][PERSON_NAME] 4 […" at bounding box center [446, 376] width 893 height 500
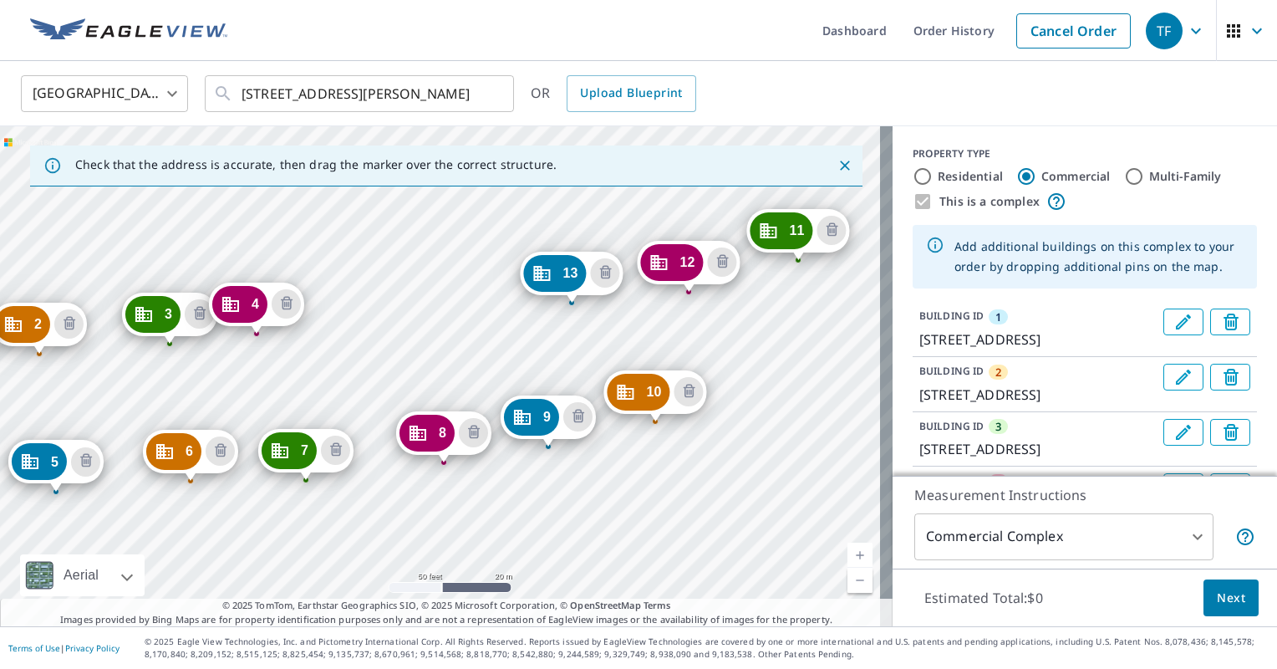
click at [485, 308] on div "2 9733 [GEOGRAPHIC_DATA][PERSON_NAME] 3 9713 [GEOGRAPHIC_DATA][PERSON_NAME] 4 […" at bounding box center [446, 376] width 893 height 500
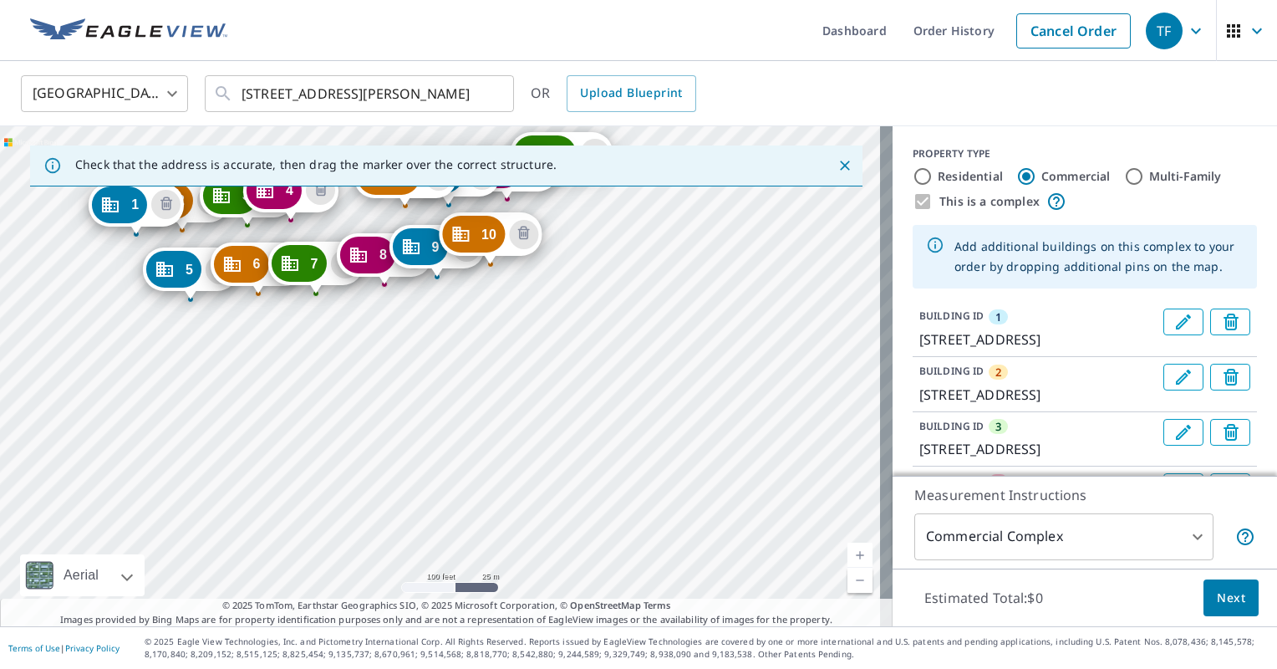
drag, startPoint x: 544, startPoint y: 450, endPoint x: 350, endPoint y: 360, distance: 213.6
click at [350, 360] on div "2 9733 [GEOGRAPHIC_DATA][PERSON_NAME] 3 9713 [GEOGRAPHIC_DATA][PERSON_NAME] 4 […" at bounding box center [446, 376] width 893 height 500
click at [1204, 605] on button "Next" at bounding box center [1231, 598] width 55 height 38
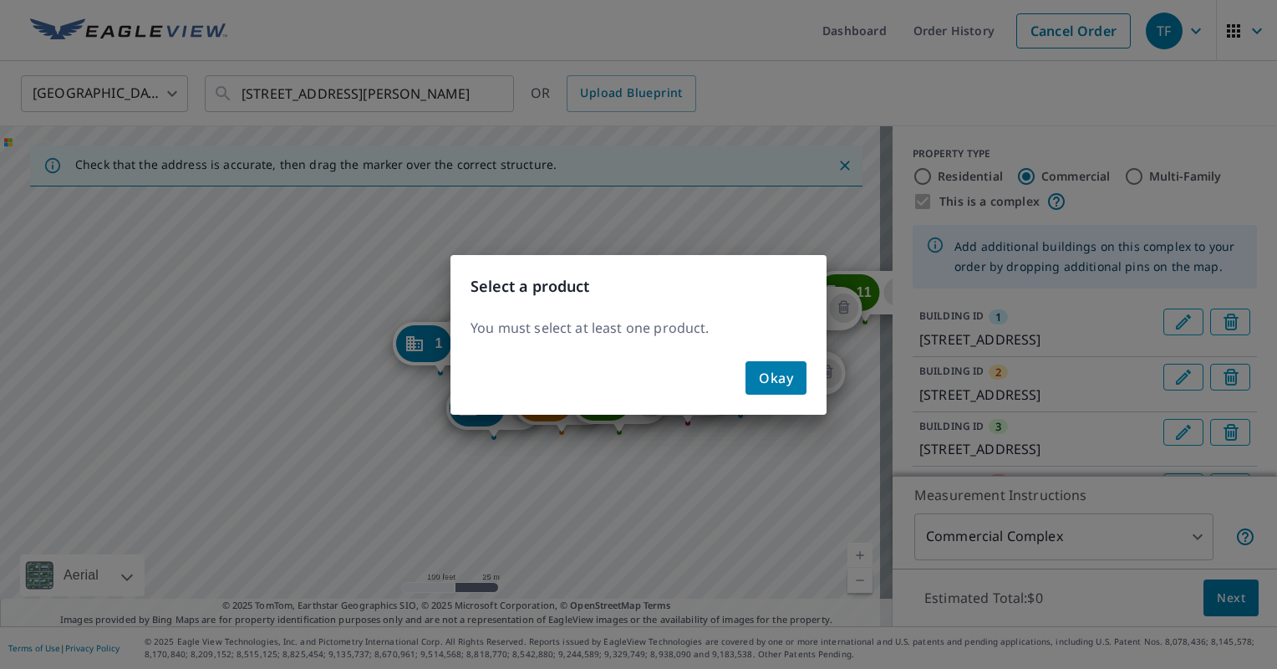
click at [766, 378] on span "Okay" at bounding box center [776, 377] width 34 height 23
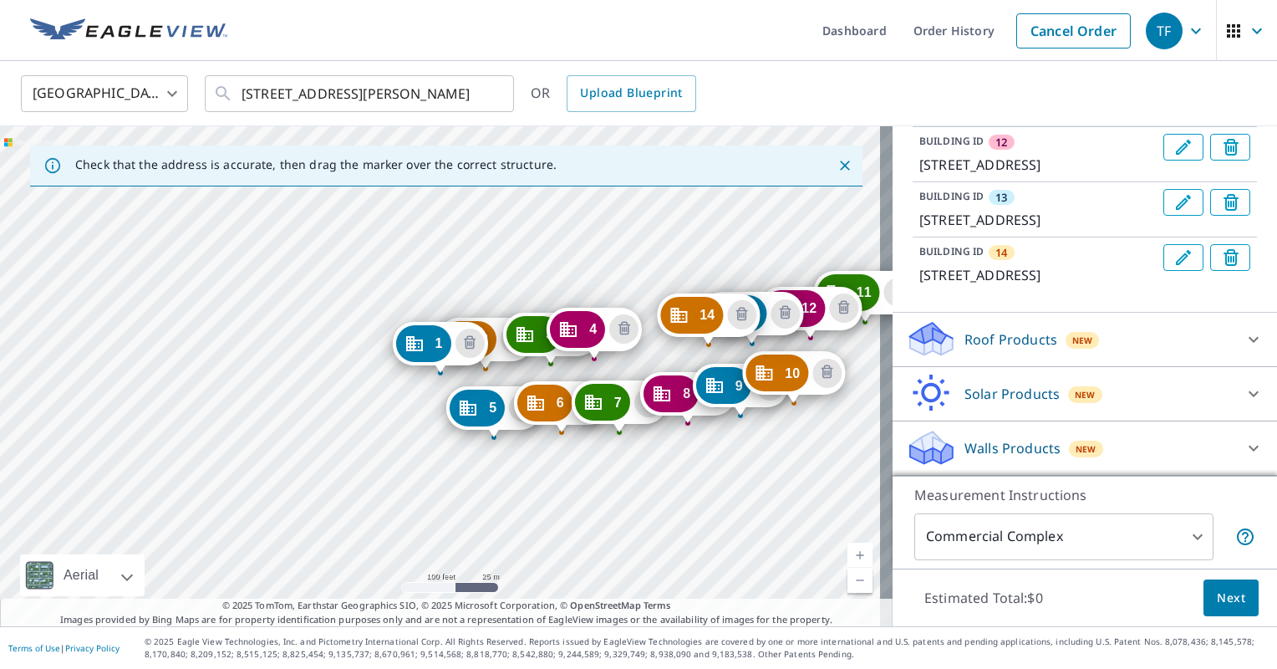
scroll to position [1063, 0]
click at [1244, 342] on icon at bounding box center [1254, 339] width 20 height 20
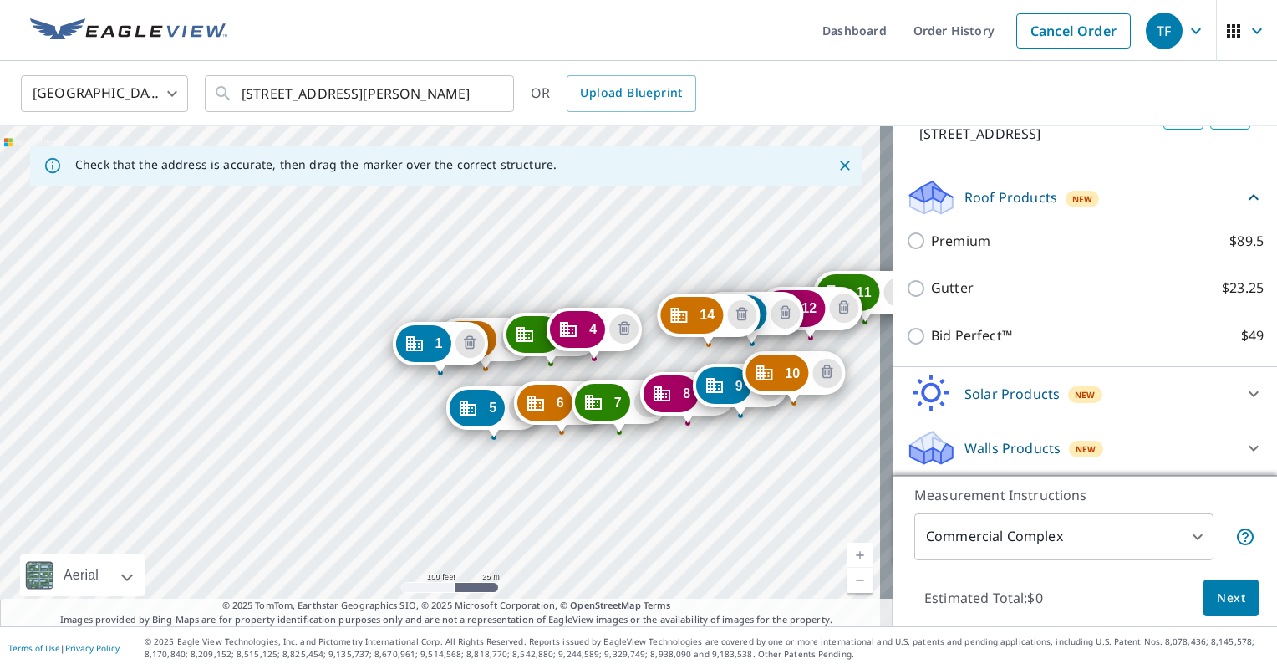
scroll to position [1204, 0]
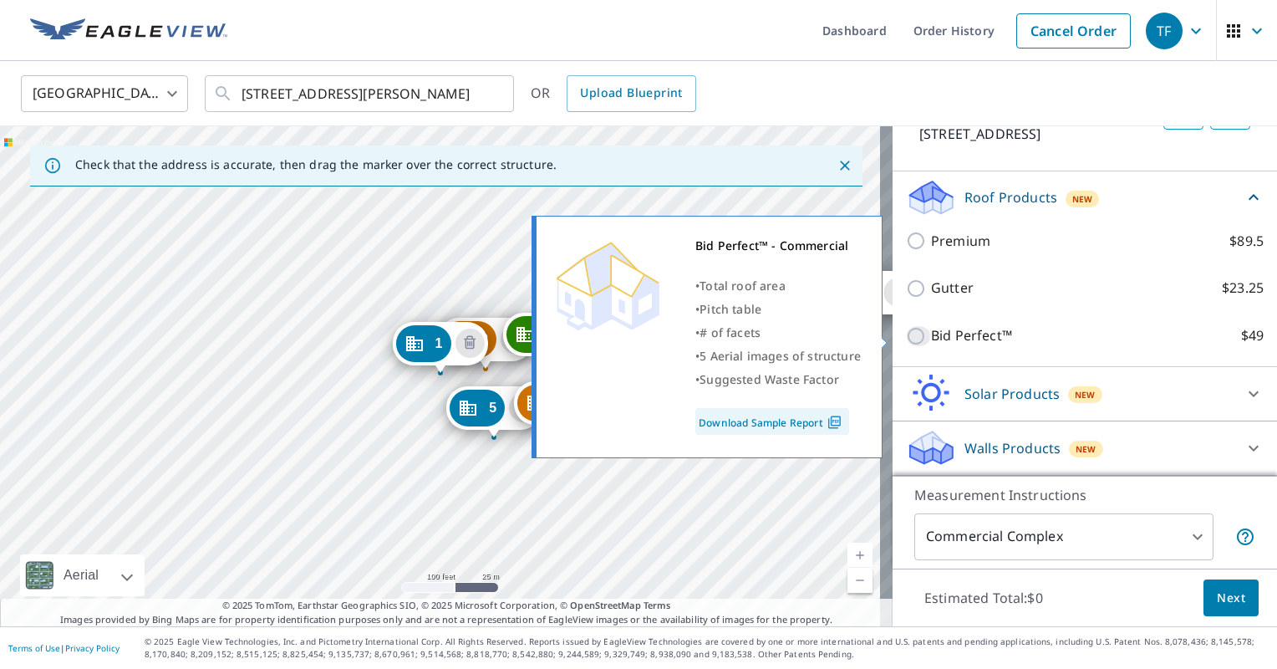
click at [906, 343] on input "Bid Perfect™ $49" at bounding box center [918, 336] width 25 height 20
checkbox input "true"
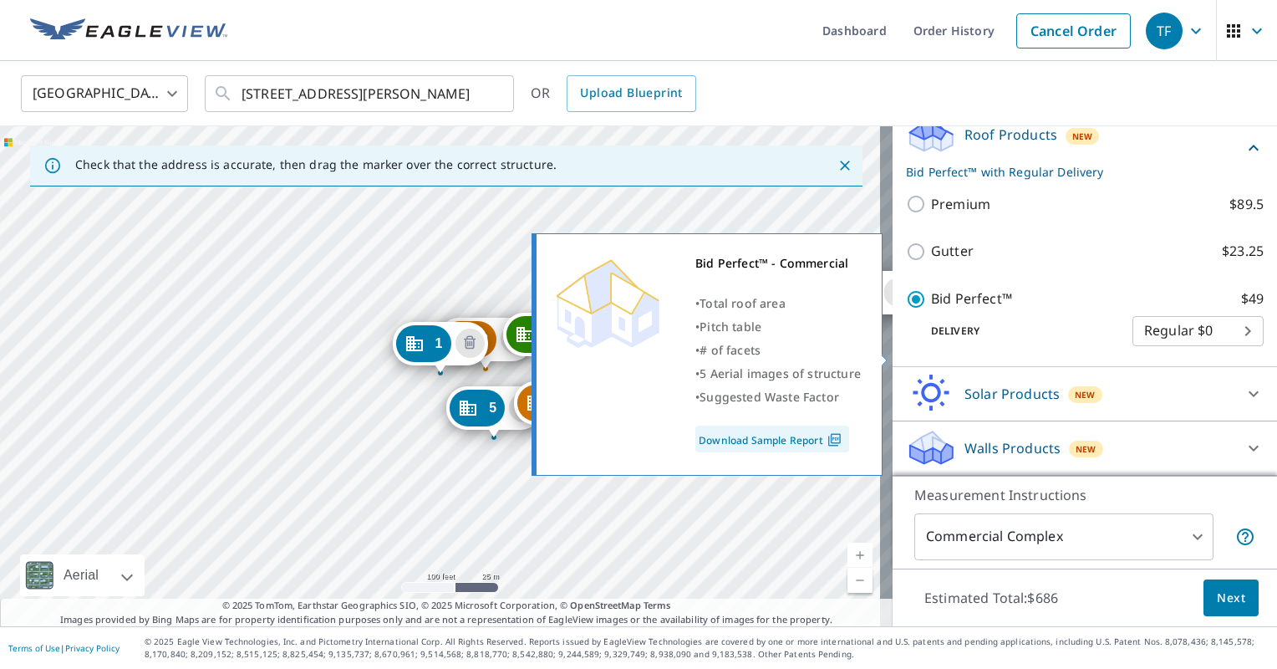
scroll to position [1267, 0]
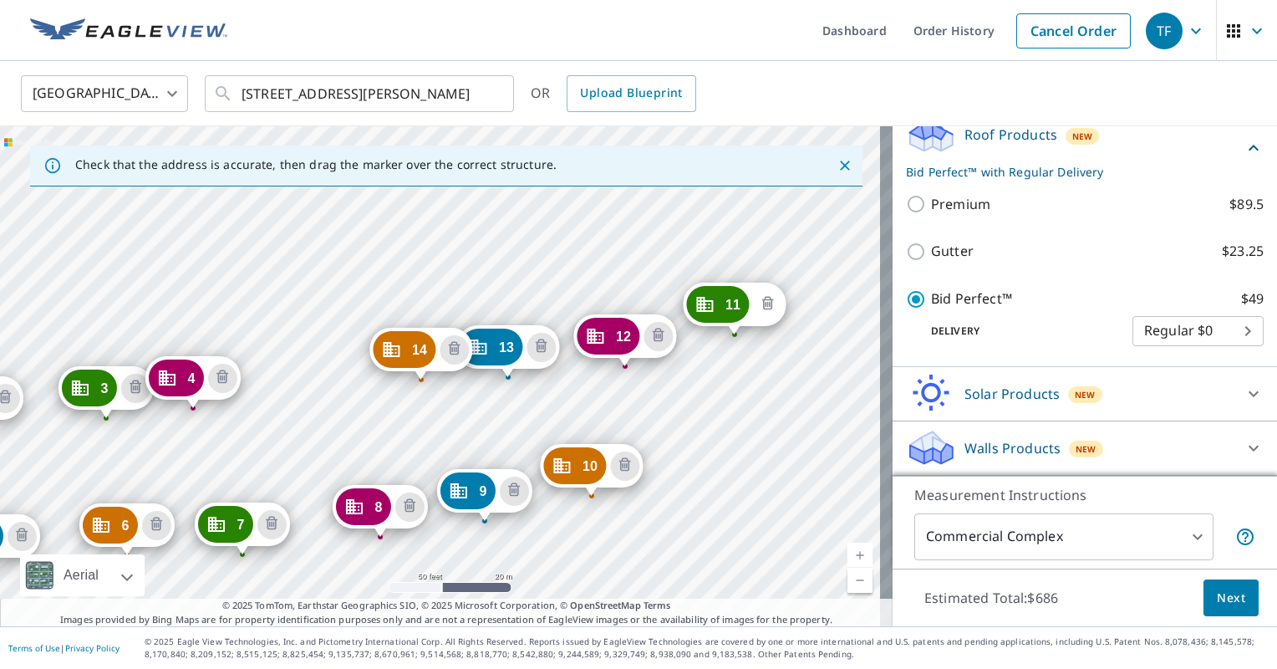
click at [769, 305] on icon "Delete building 11" at bounding box center [768, 304] width 5 height 5
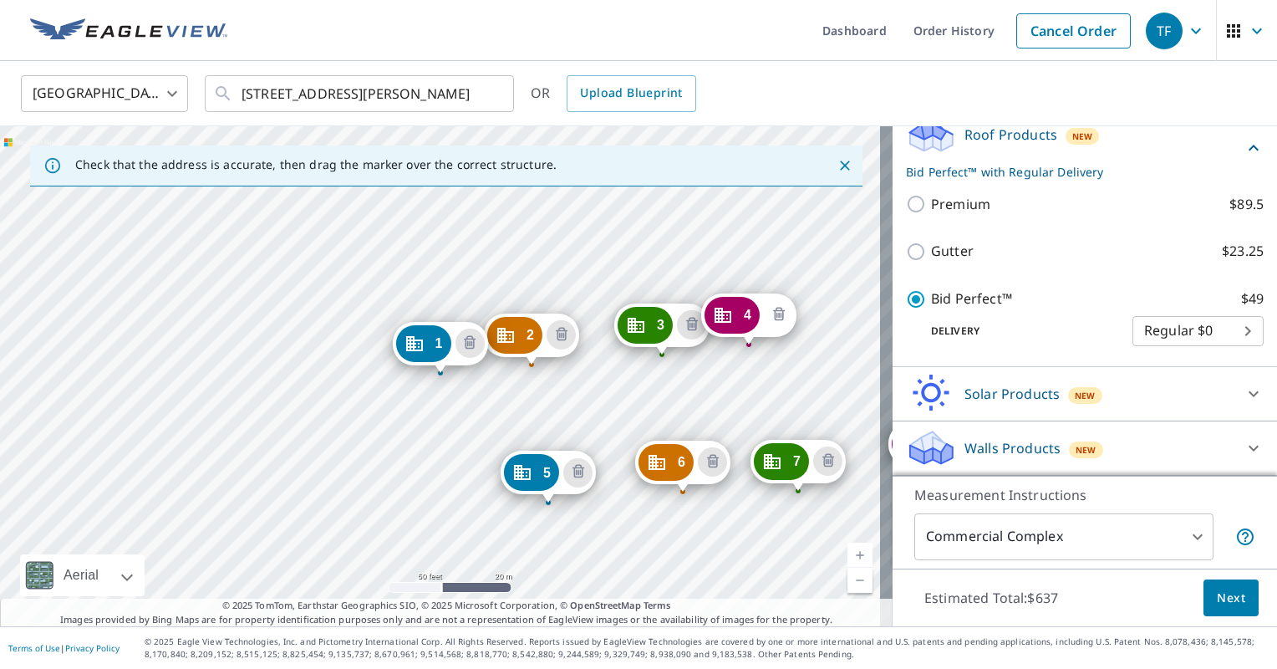
click at [780, 319] on icon "Delete building 4" at bounding box center [779, 313] width 12 height 13
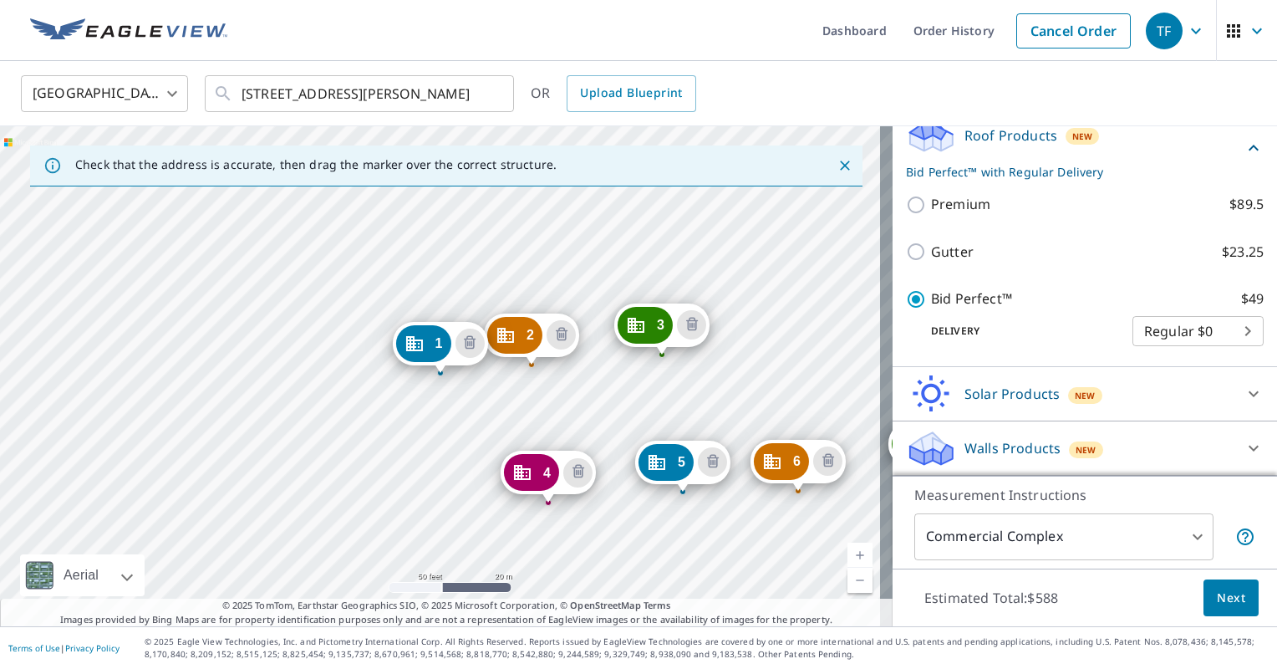
drag, startPoint x: 697, startPoint y: 327, endPoint x: 737, endPoint y: 381, distance: 67.1
click at [696, 327] on icon "Delete building 3" at bounding box center [692, 325] width 20 height 20
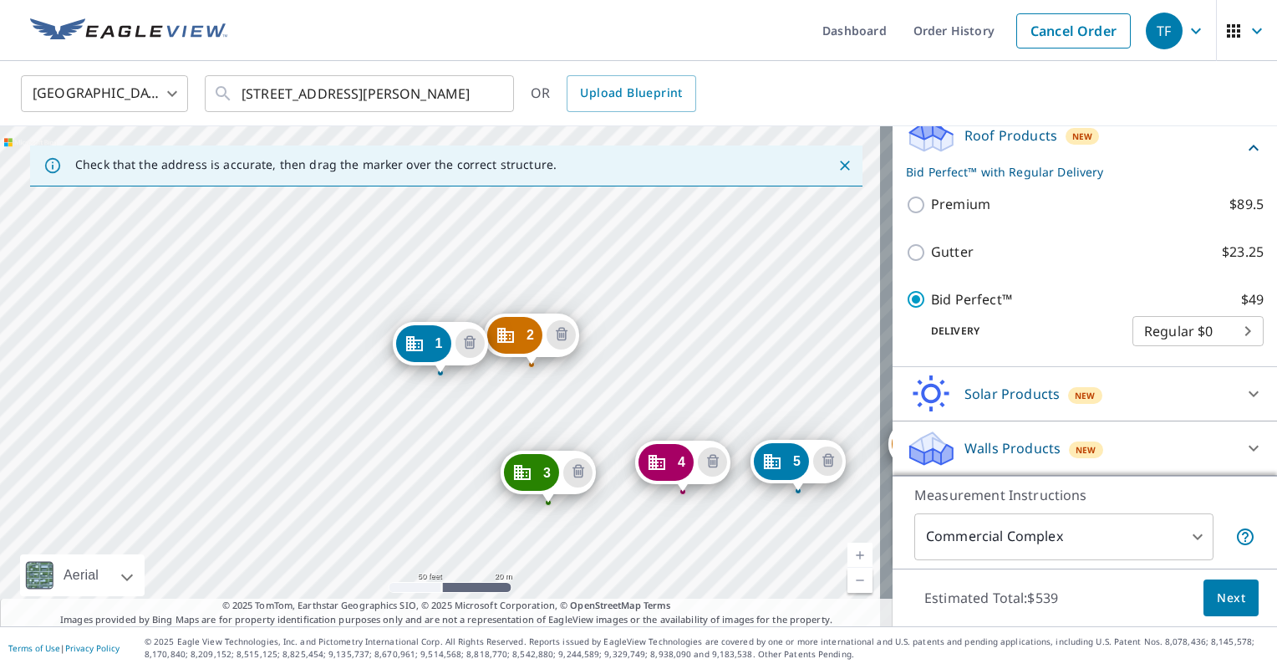
drag, startPoint x: 826, startPoint y: 466, endPoint x: 779, endPoint y: 466, distance: 46.8
click at [823, 465] on icon "Delete building 5" at bounding box center [828, 461] width 20 height 20
drag, startPoint x: 716, startPoint y: 461, endPoint x: 691, endPoint y: 483, distance: 33.2
click at [715, 461] on icon "Delete building 4" at bounding box center [713, 462] width 20 height 20
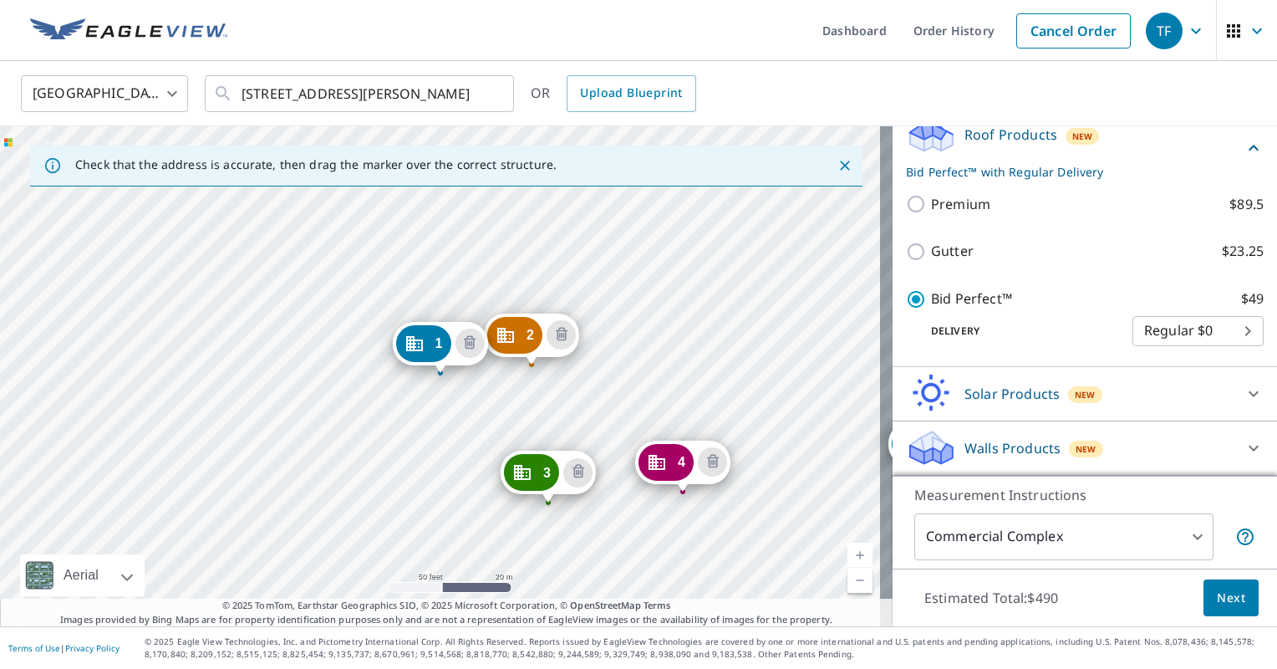
scroll to position [890, 0]
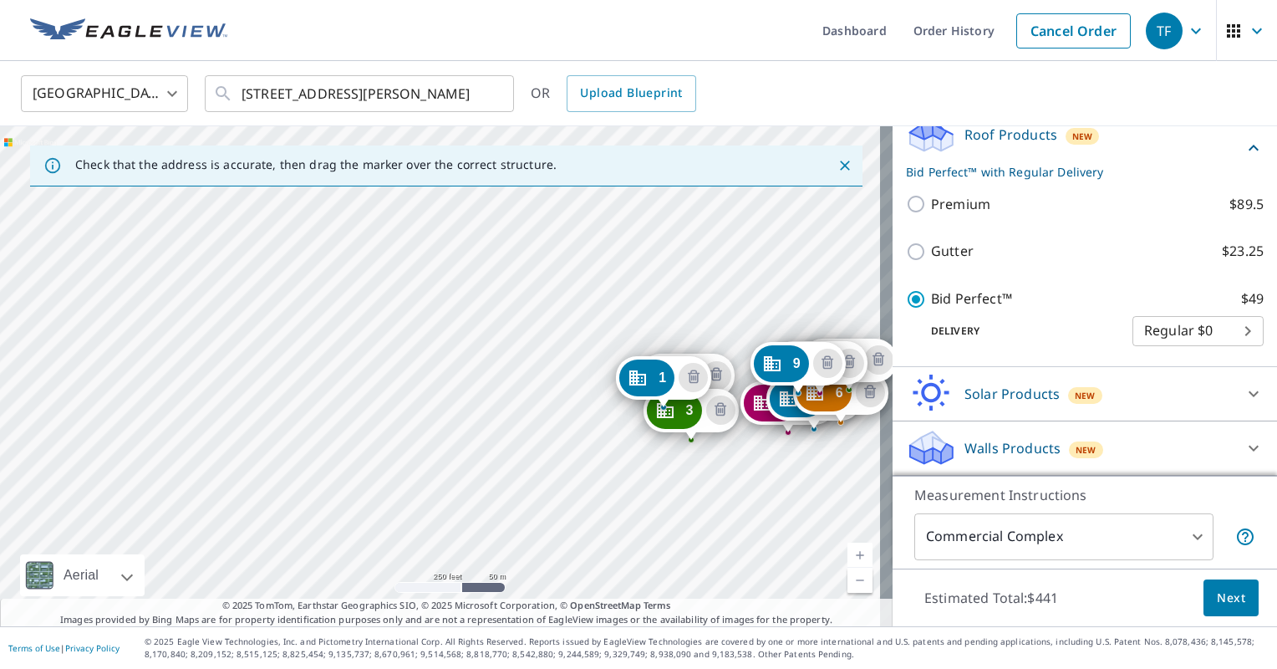
drag, startPoint x: 872, startPoint y: 362, endPoint x: 859, endPoint y: 369, distance: 14.2
click at [871, 362] on icon "Delete building 7" at bounding box center [879, 360] width 20 height 20
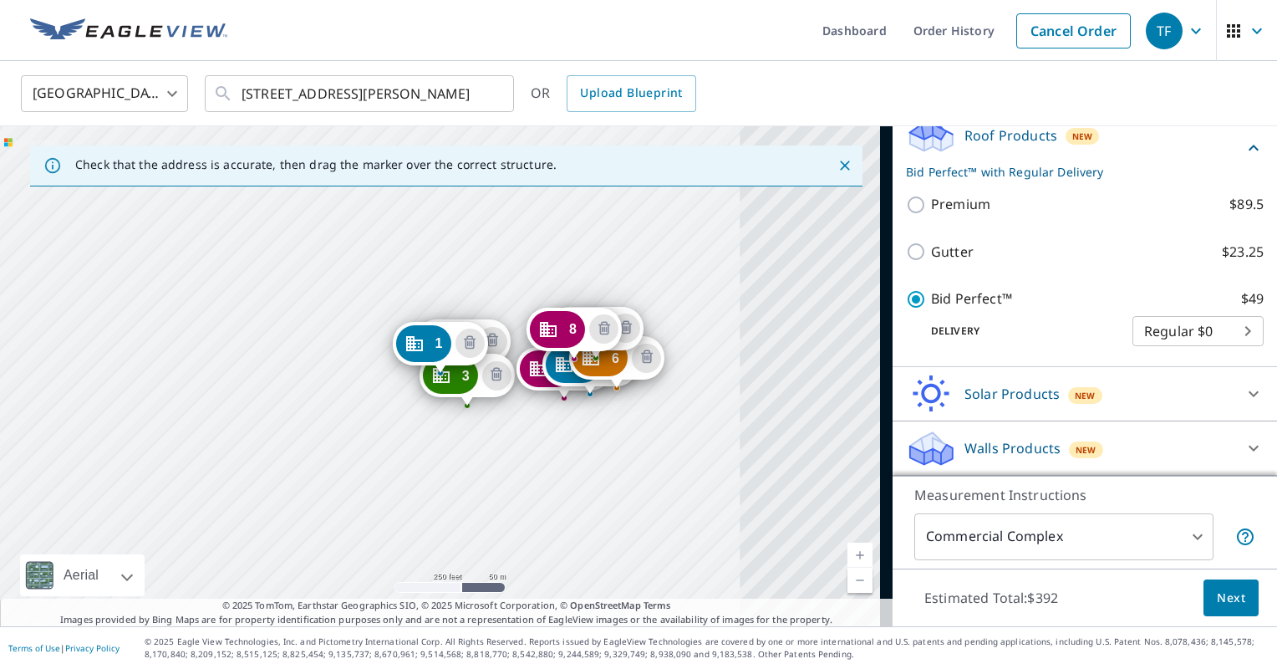
scroll to position [814, 0]
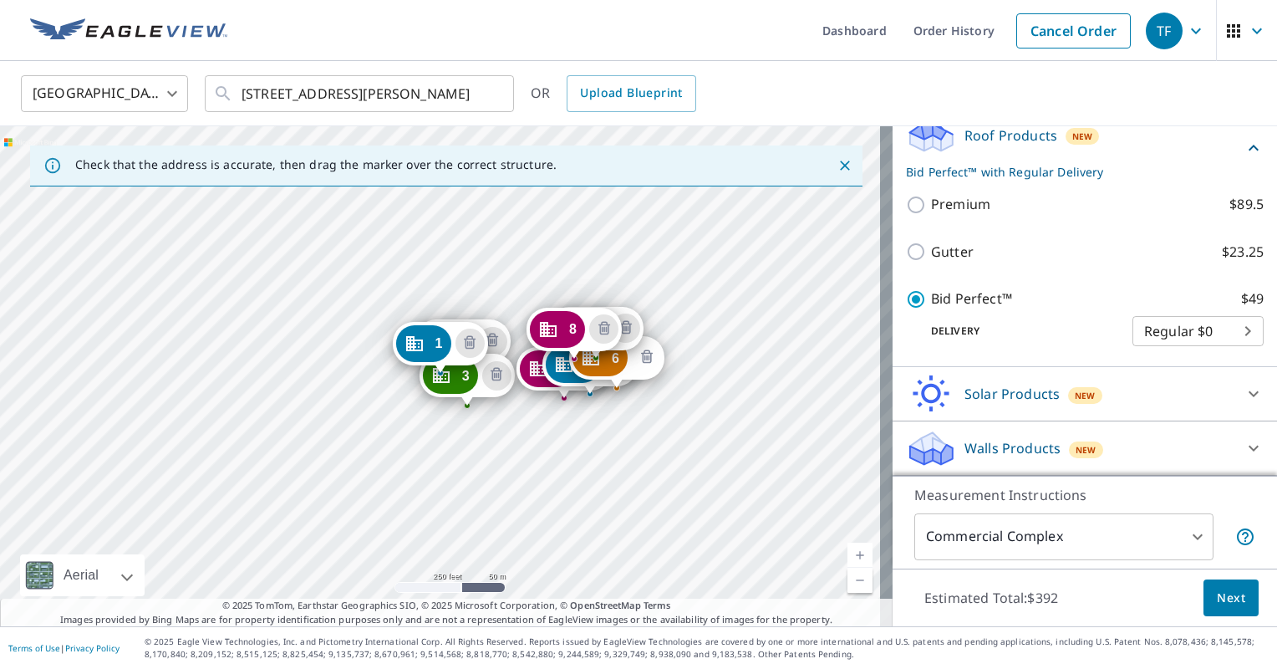
click at [652, 362] on icon "Delete building 6" at bounding box center [647, 358] width 20 height 20
click at [635, 330] on icon "Delete building 6" at bounding box center [626, 329] width 20 height 20
drag, startPoint x: 604, startPoint y: 334, endPoint x: 611, endPoint y: 341, distance: 9.5
click at [605, 334] on icon "Delete building 6" at bounding box center [604, 329] width 20 height 20
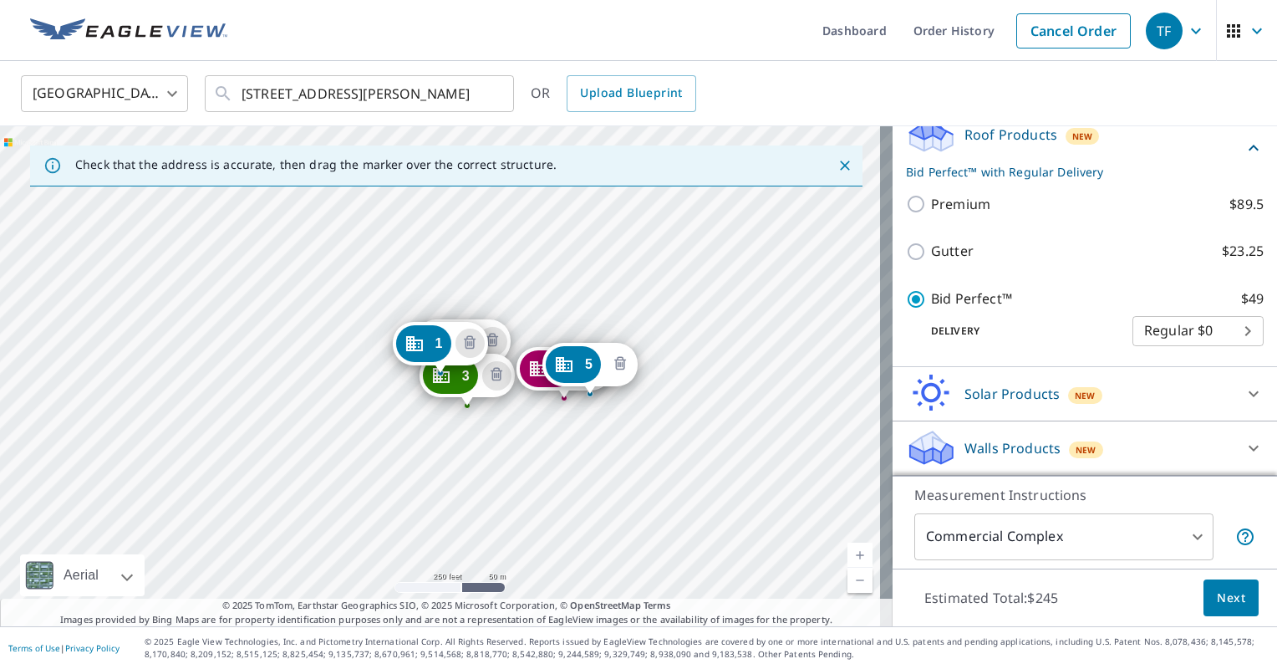
click at [625, 370] on button "Delete building 5" at bounding box center [619, 363] width 29 height 29
click at [594, 374] on icon "Delete building 4" at bounding box center [594, 369] width 20 height 20
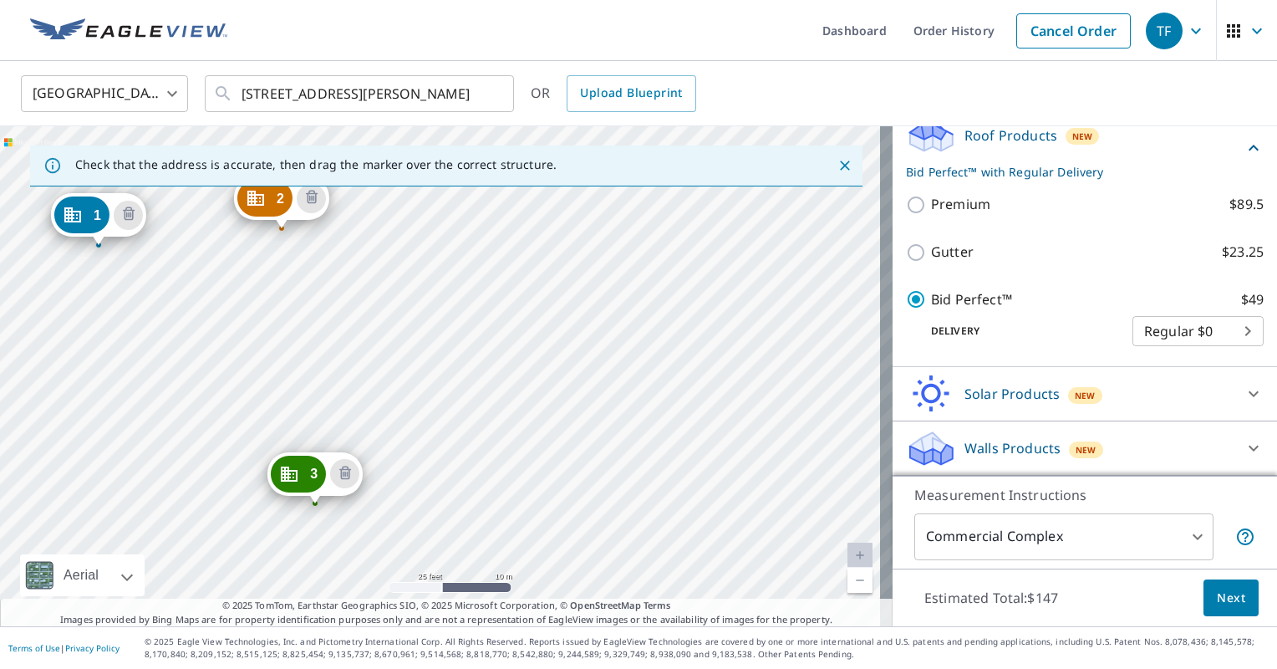
drag, startPoint x: 597, startPoint y: 407, endPoint x: 624, endPoint y: 334, distance: 77.5
click at [624, 328] on div "2 9733 Turning [GEOGRAPHIC_DATA][PERSON_NAME] 3 [STREET_ADDRESS][PERSON_NAME] […" at bounding box center [446, 376] width 893 height 500
click at [346, 475] on icon "Delete building 3" at bounding box center [345, 474] width 20 height 20
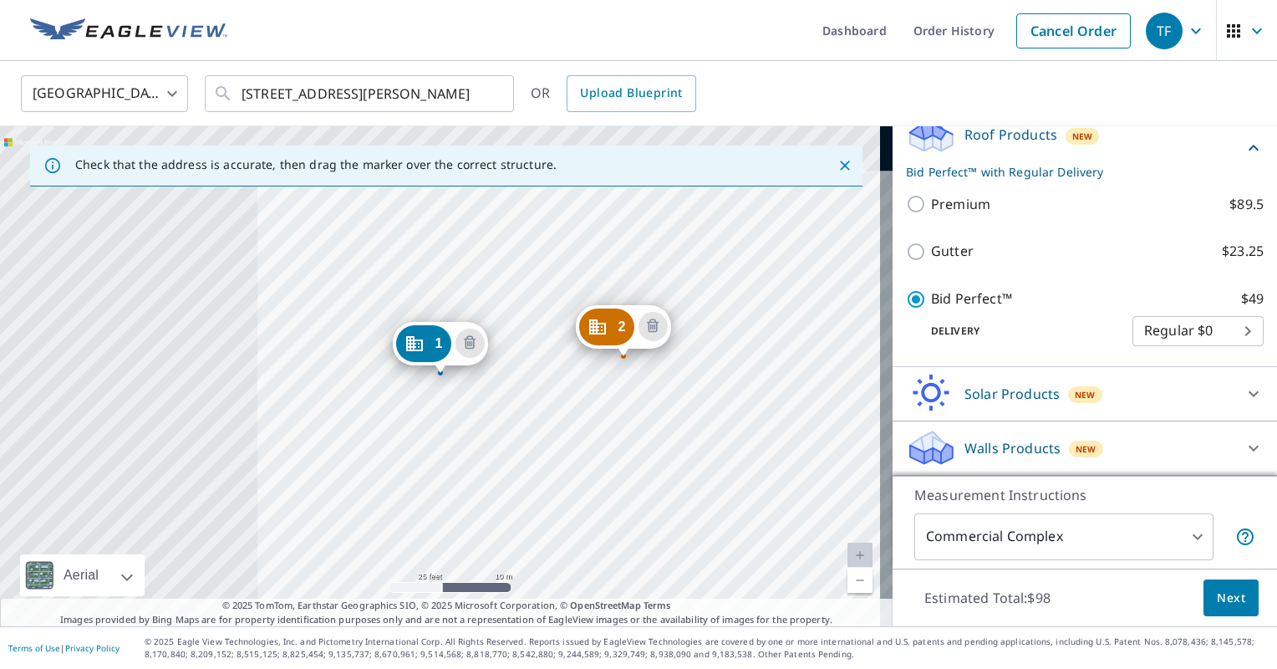
scroll to position [362, 0]
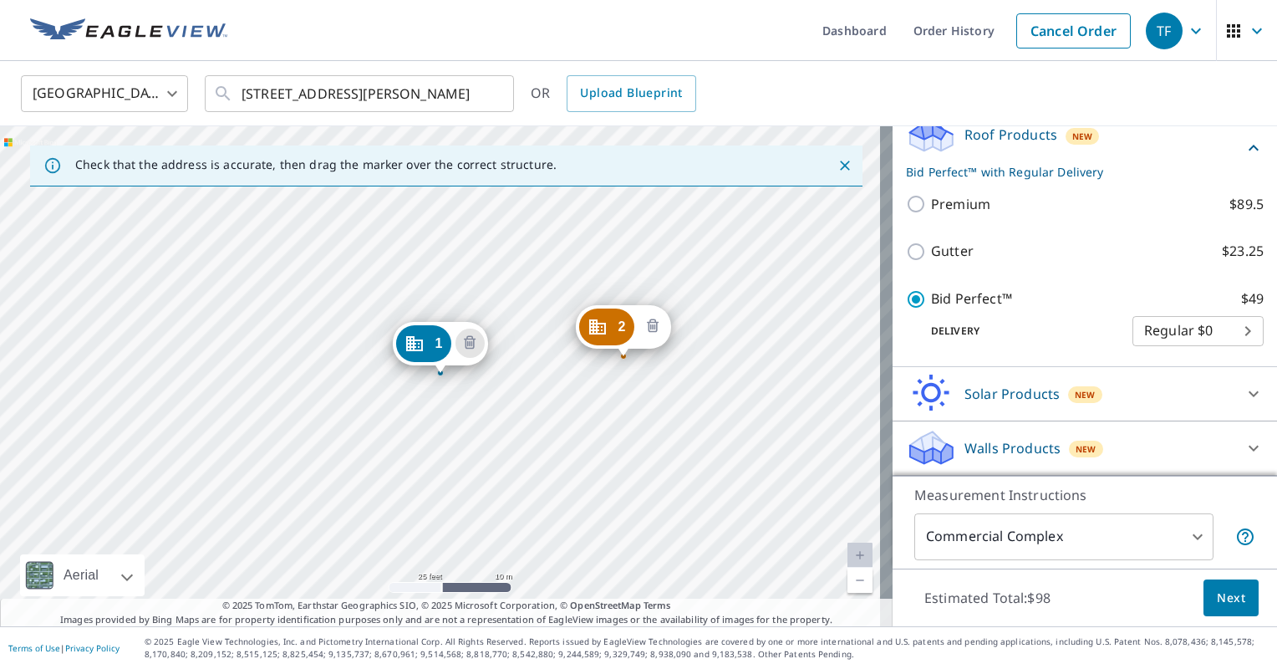
click at [650, 331] on icon "Delete building 2" at bounding box center [653, 325] width 12 height 13
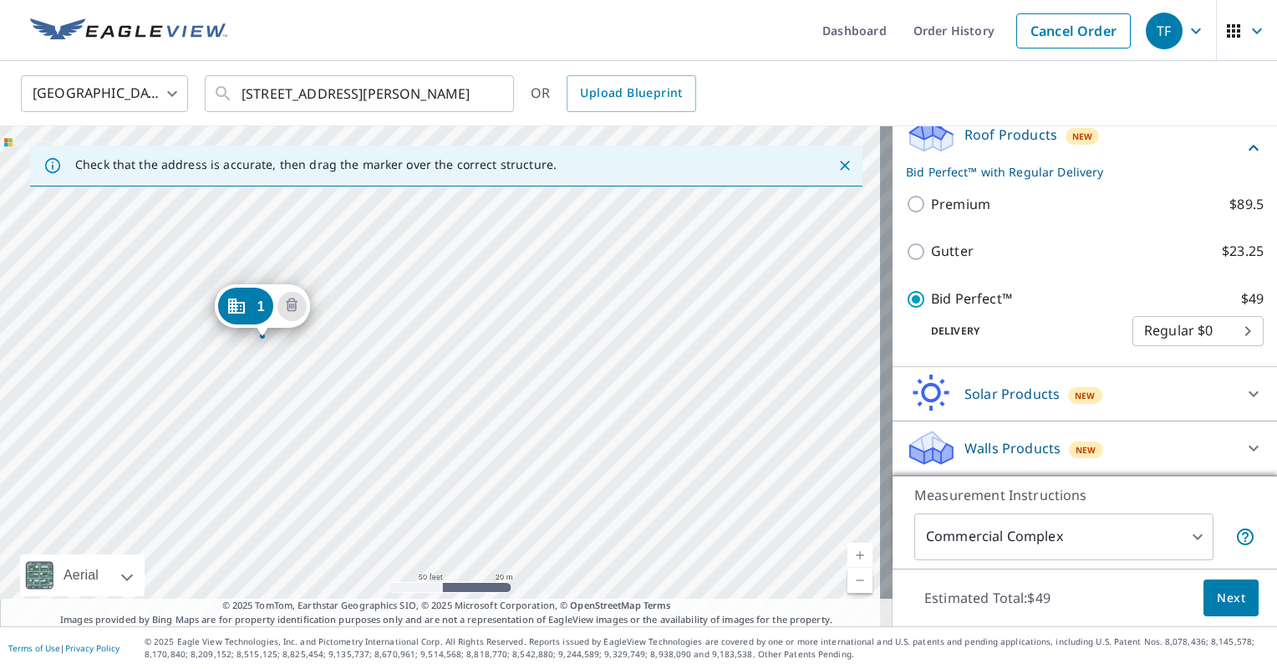
drag, startPoint x: 466, startPoint y: 402, endPoint x: 477, endPoint y: 402, distance: 10.9
click at [477, 402] on div "1 [STREET_ADDRESS]" at bounding box center [446, 376] width 893 height 500
drag, startPoint x: 393, startPoint y: 446, endPoint x: 378, endPoint y: 450, distance: 15.6
click at [383, 446] on div "1 [STREET_ADDRESS]" at bounding box center [446, 376] width 893 height 500
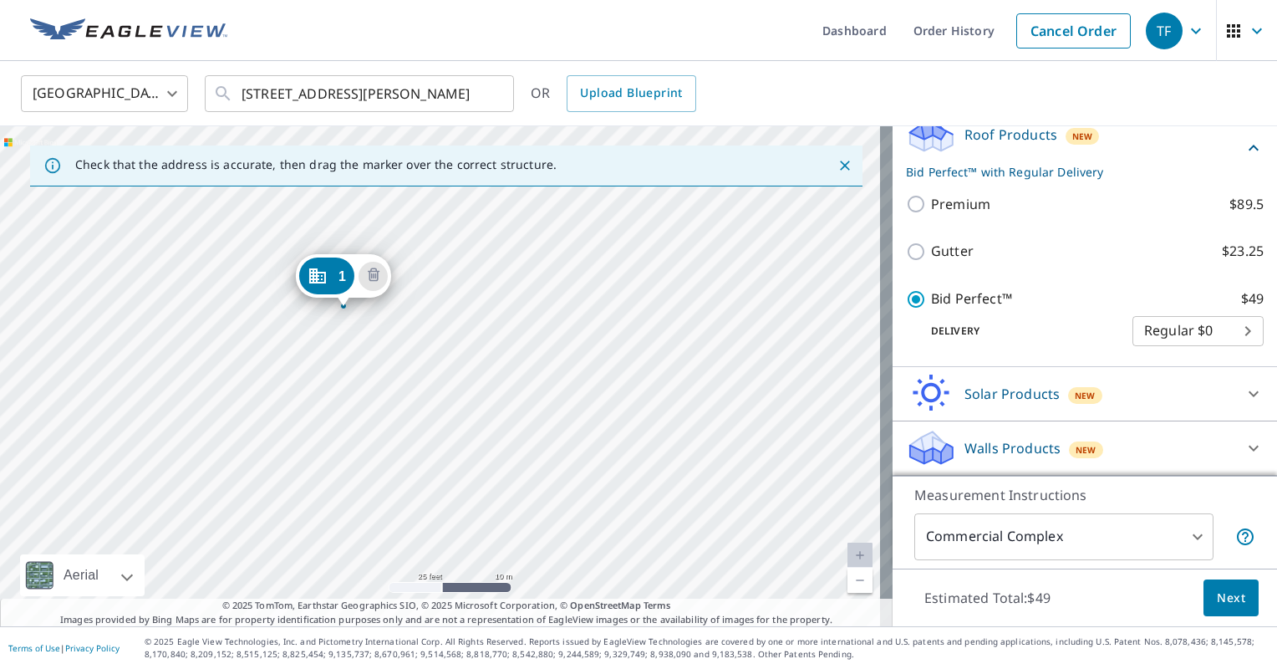
drag, startPoint x: 249, startPoint y: 311, endPoint x: 706, endPoint y: 441, distance: 474.7
click at [706, 441] on div "1 [STREET_ADDRESS]" at bounding box center [446, 376] width 893 height 500
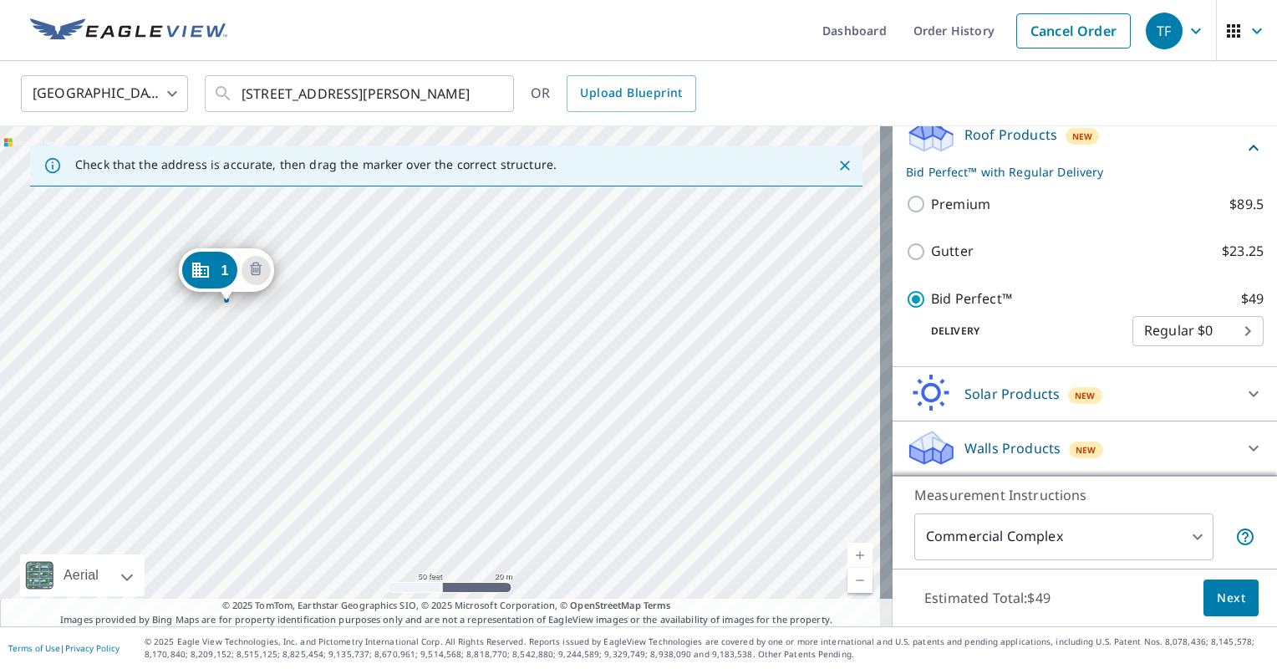
drag, startPoint x: 715, startPoint y: 397, endPoint x: 465, endPoint y: 348, distance: 254.8
click at [465, 349] on div "1 [STREET_ADDRESS]" at bounding box center [446, 376] width 893 height 500
drag, startPoint x: 655, startPoint y: 308, endPoint x: 548, endPoint y: 324, distance: 107.5
click at [548, 324] on div "1 [STREET_ADDRESS]" at bounding box center [446, 376] width 893 height 500
drag, startPoint x: 535, startPoint y: 320, endPoint x: 486, endPoint y: 253, distance: 83.1
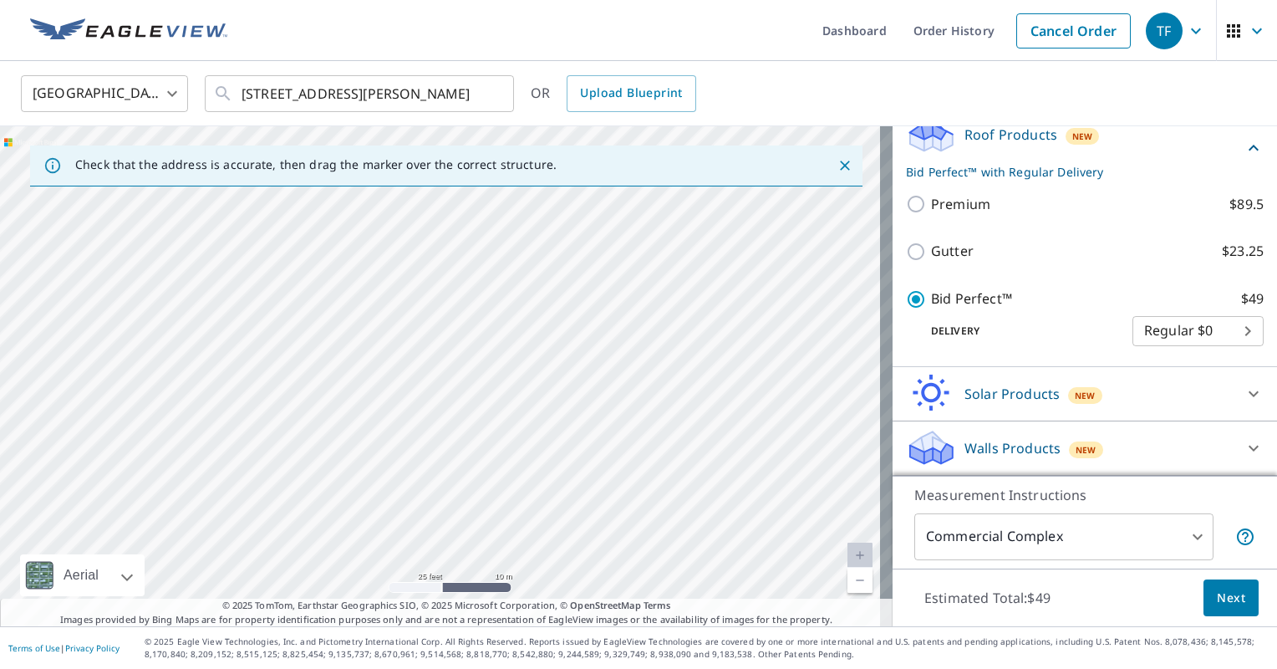
click at [486, 258] on div "1 [STREET_ADDRESS]" at bounding box center [446, 376] width 893 height 500
drag, startPoint x: 569, startPoint y: 285, endPoint x: 429, endPoint y: 528, distance: 280.9
click at [428, 542] on div "1 [STREET_ADDRESS]" at bounding box center [446, 376] width 893 height 500
drag, startPoint x: 421, startPoint y: 421, endPoint x: 586, endPoint y: 321, distance: 192.8
click at [586, 320] on div "1 [STREET_ADDRESS]" at bounding box center [446, 376] width 893 height 500
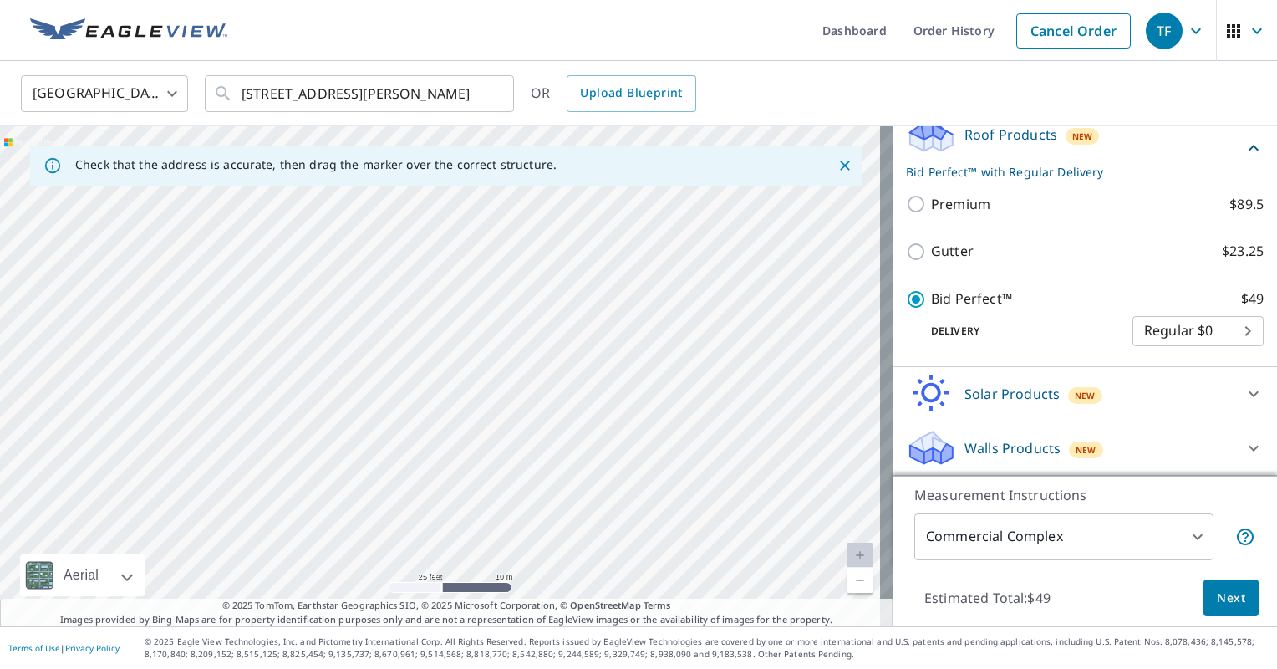
drag, startPoint x: 415, startPoint y: 359, endPoint x: 683, endPoint y: 289, distance: 277.4
click at [683, 289] on div "1 [STREET_ADDRESS]" at bounding box center [446, 376] width 893 height 500
click at [199, 286] on div "1 [STREET_ADDRESS]" at bounding box center [446, 376] width 893 height 500
drag, startPoint x: 181, startPoint y: 288, endPoint x: 184, endPoint y: 301, distance: 13.8
click at [184, 301] on div "1 [STREET_ADDRESS]" at bounding box center [446, 376] width 893 height 500
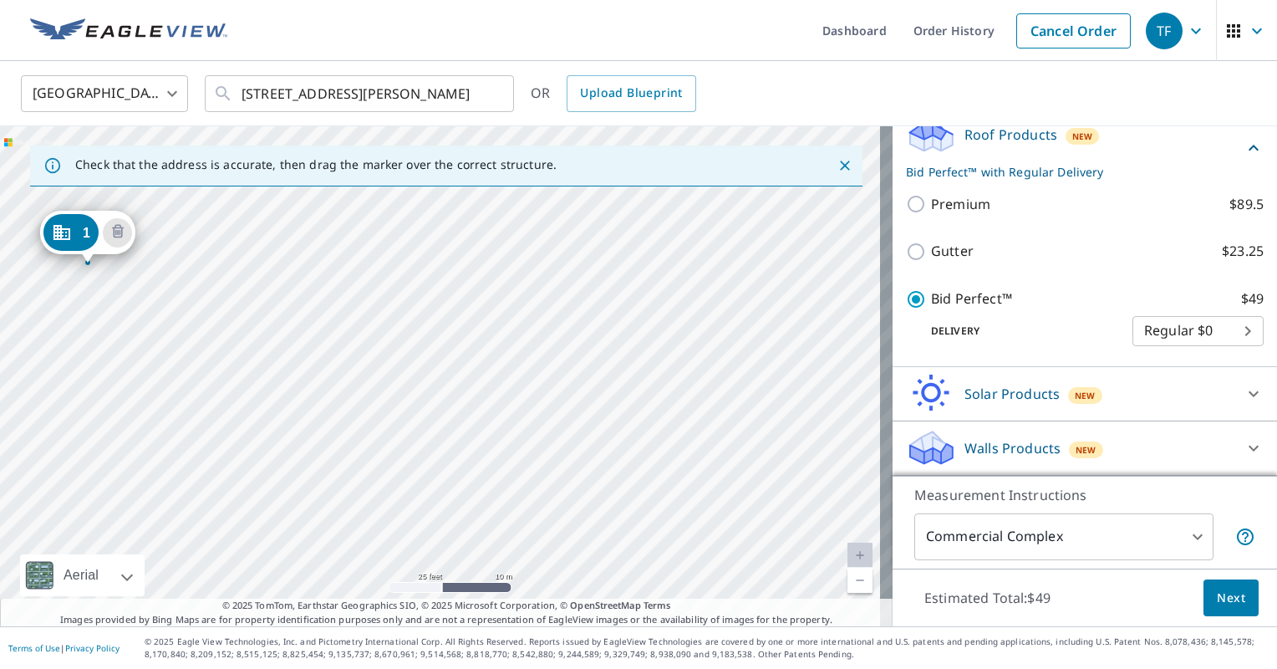
drag, startPoint x: 181, startPoint y: 389, endPoint x: 547, endPoint y: 312, distance: 373.3
click at [547, 312] on div "1 [STREET_ADDRESS]" at bounding box center [446, 376] width 893 height 500
click at [534, 233] on div "1 [STREET_ADDRESS]" at bounding box center [446, 376] width 893 height 500
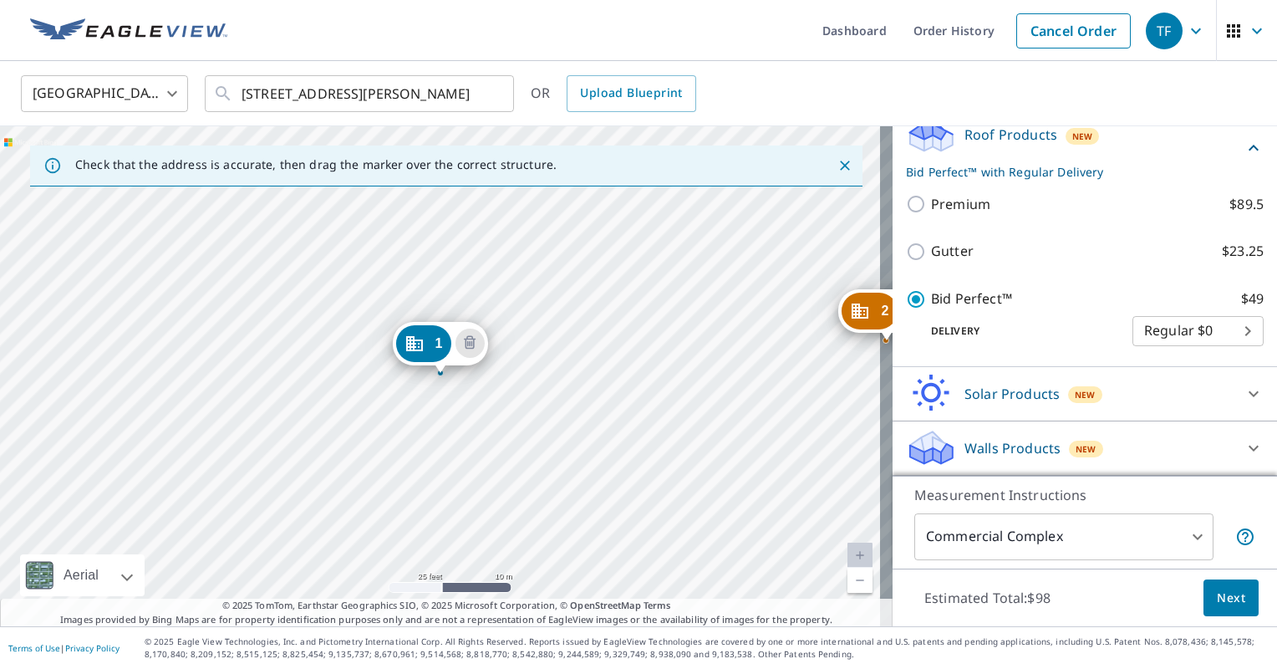
scroll to position [362, 0]
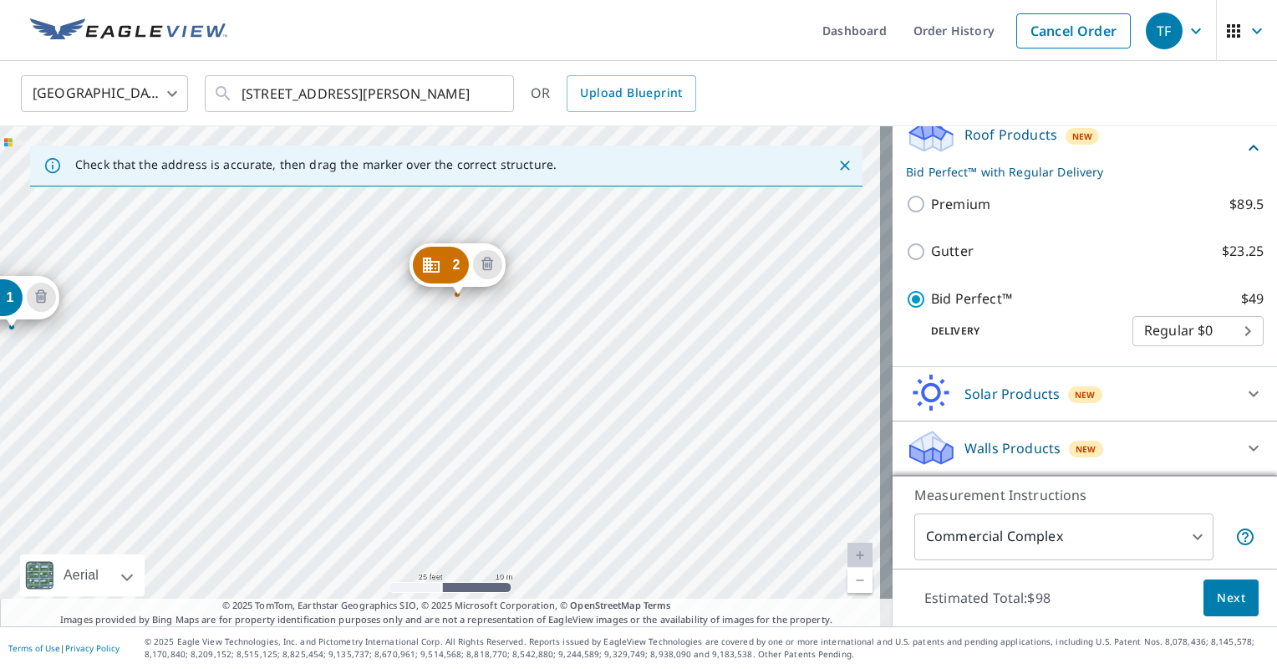
drag, startPoint x: 766, startPoint y: 374, endPoint x: 337, endPoint y: 328, distance: 431.3
click at [337, 328] on div "2 [STREET_ADDRESS][PERSON_NAME] 1 [STREET_ADDRESS]" at bounding box center [446, 376] width 893 height 500
click at [487, 271] on icon "Delete building 2" at bounding box center [487, 265] width 20 height 20
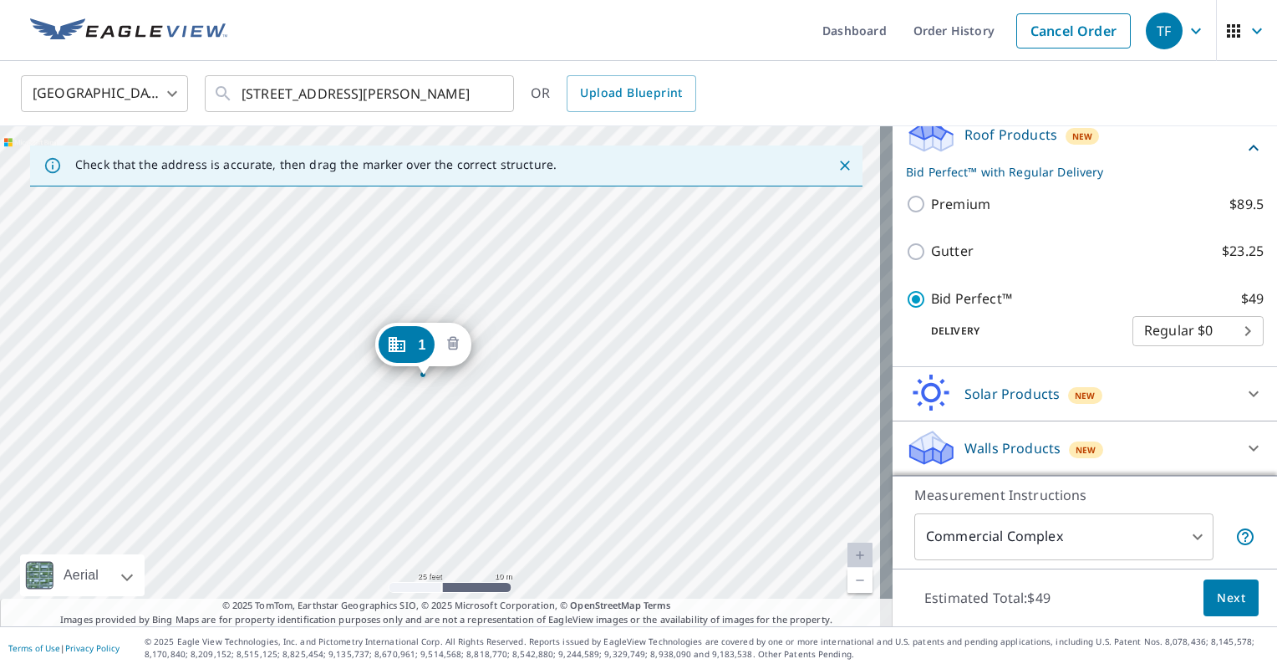
click at [455, 346] on icon "Delete building 1" at bounding box center [453, 344] width 5 height 5
drag, startPoint x: 735, startPoint y: 407, endPoint x: 388, endPoint y: 348, distance: 352.0
click at [385, 346] on div at bounding box center [446, 376] width 893 height 500
click at [543, 299] on div at bounding box center [446, 376] width 893 height 500
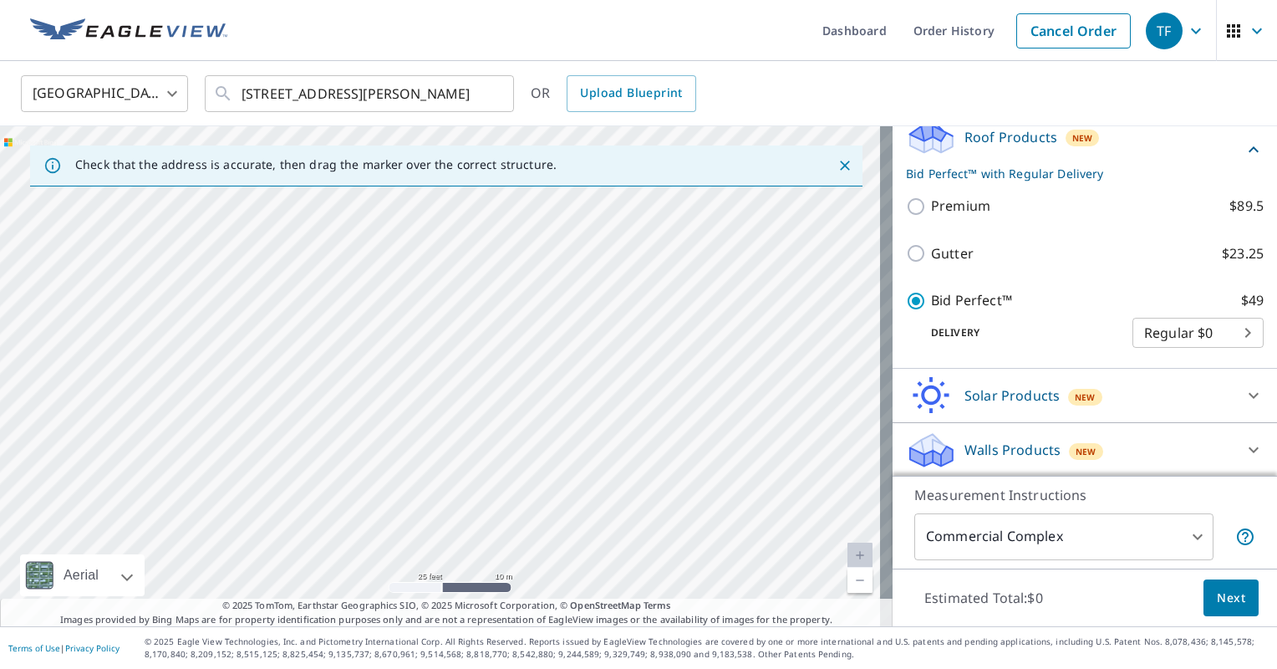
type input "[STREET_ADDRESS]"
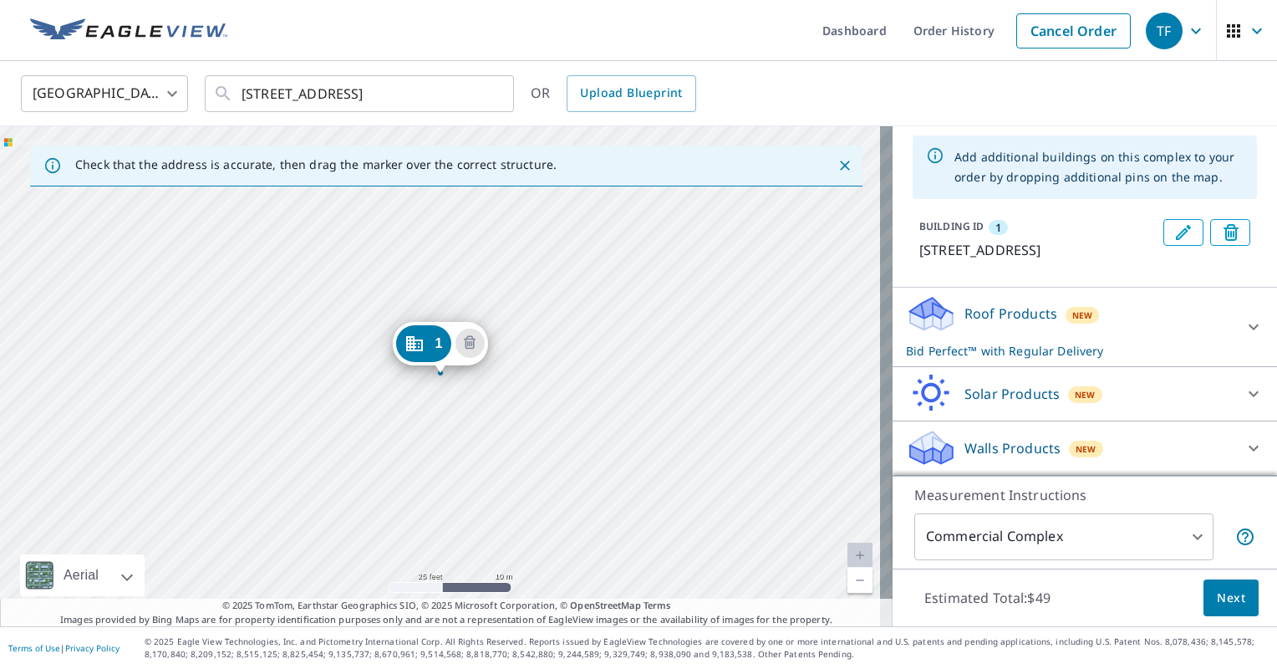
scroll to position [109, 0]
click at [1228, 598] on span "Next" at bounding box center [1231, 598] width 28 height 21
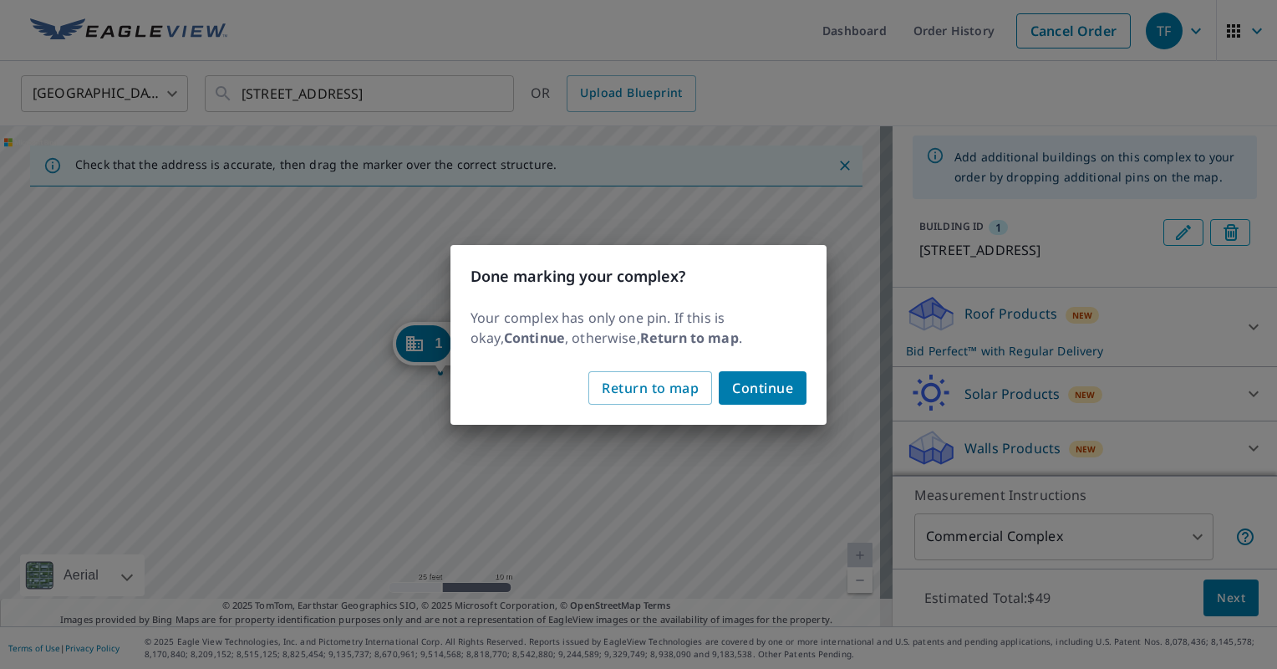
click at [770, 395] on span "Continue" at bounding box center [762, 387] width 61 height 23
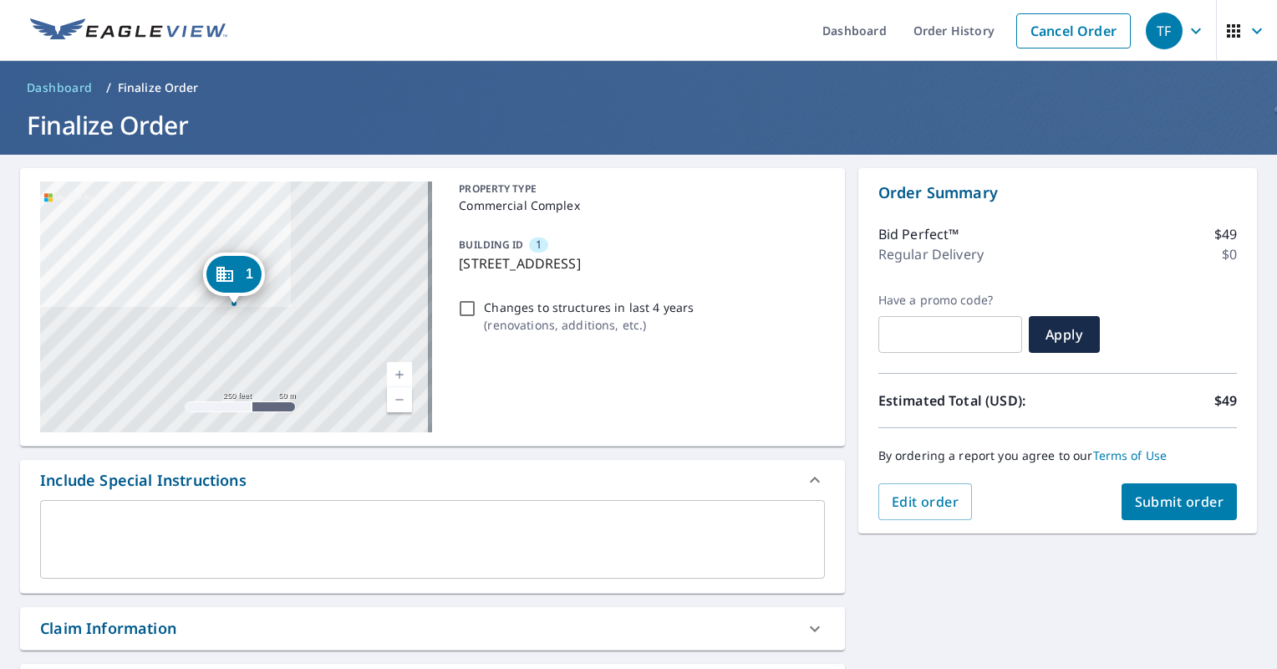
click at [1175, 511] on button "Submit order" at bounding box center [1180, 501] width 116 height 37
